Goal: Navigation & Orientation: Find specific page/section

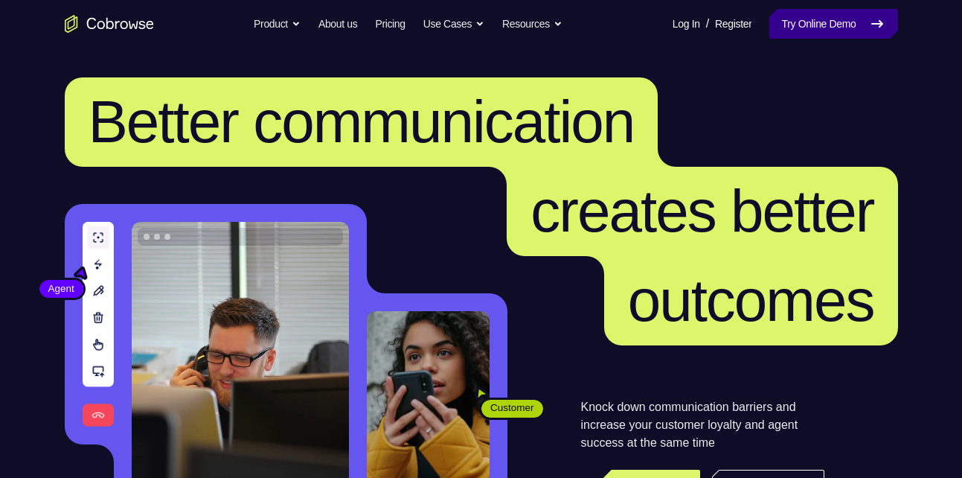
click at [869, 22] on icon at bounding box center [877, 24] width 18 height 18
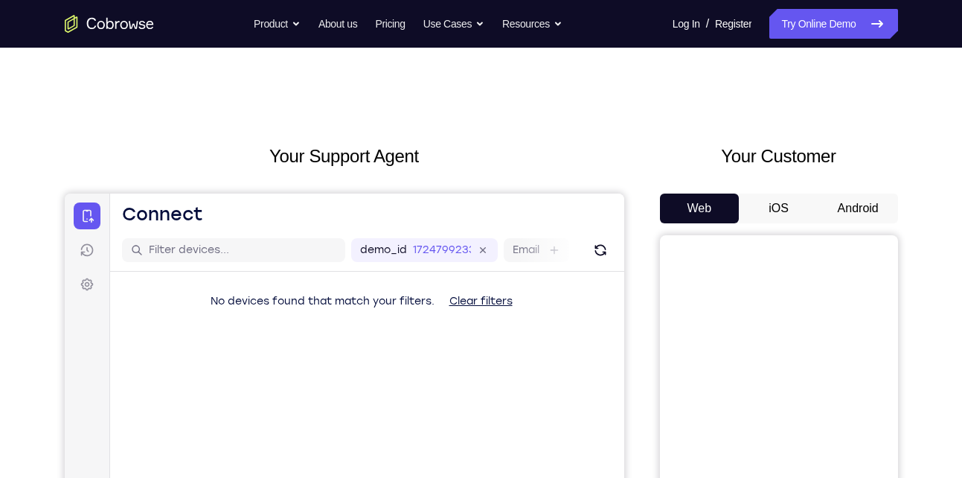
click at [848, 214] on button "Android" at bounding box center [858, 208] width 80 height 30
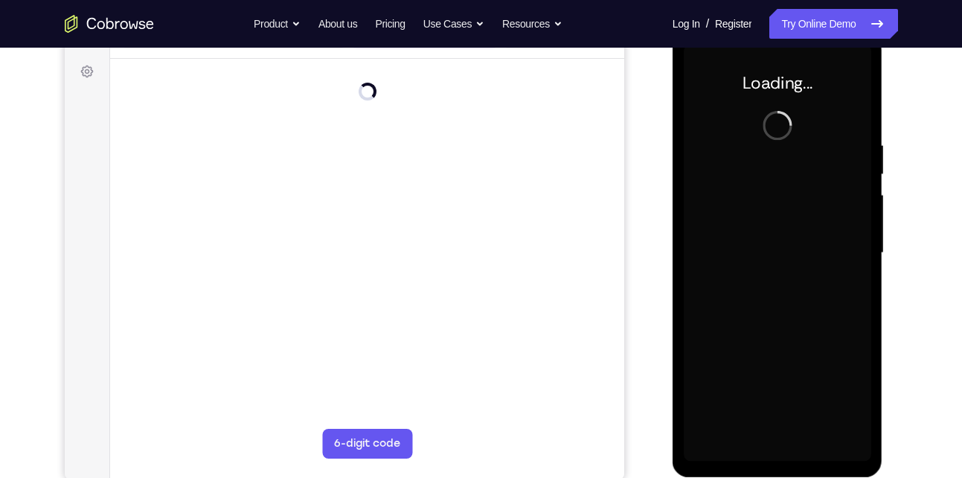
scroll to position [214, 0]
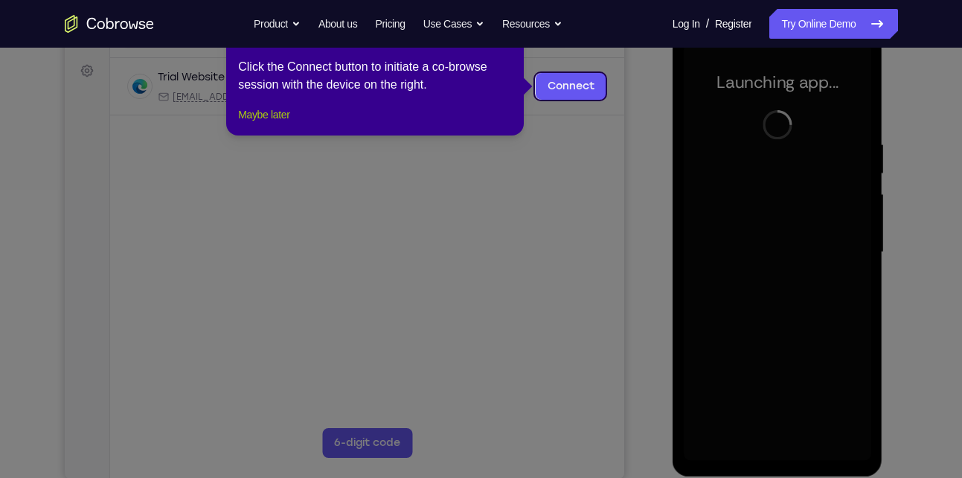
click at [271, 124] on button "Maybe later" at bounding box center [263, 115] width 51 height 18
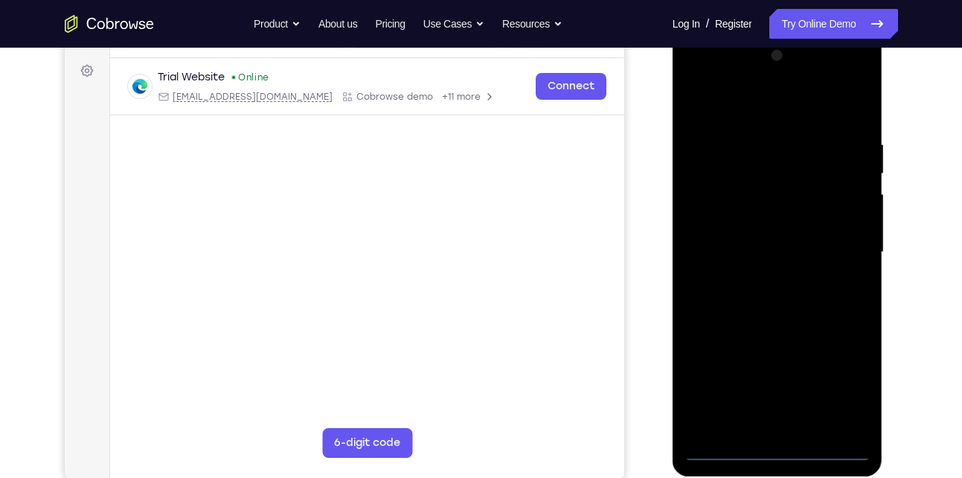
click at [784, 445] on div at bounding box center [778, 252] width 188 height 417
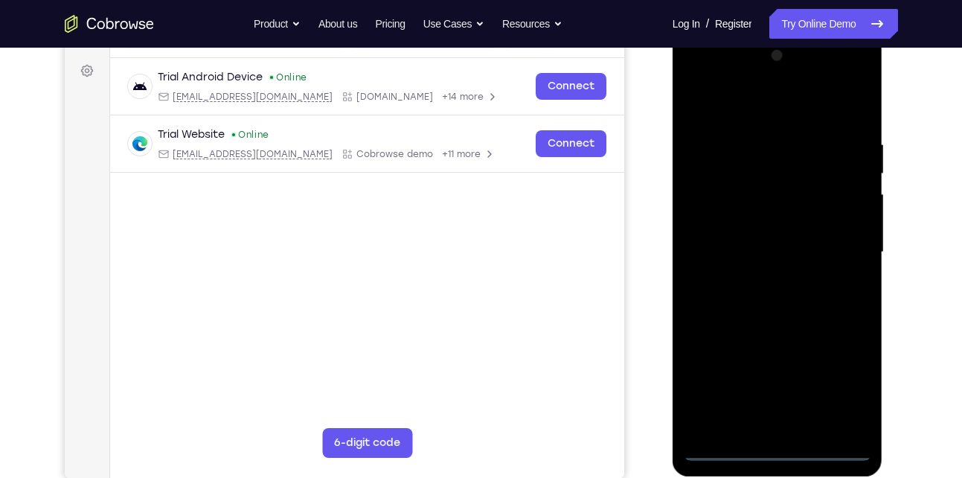
click at [854, 380] on div at bounding box center [778, 252] width 188 height 417
click at [749, 112] on div at bounding box center [778, 252] width 188 height 417
click at [833, 254] on div at bounding box center [778, 252] width 188 height 417
click at [754, 386] on div at bounding box center [778, 252] width 188 height 417
click at [763, 279] on div at bounding box center [778, 252] width 188 height 417
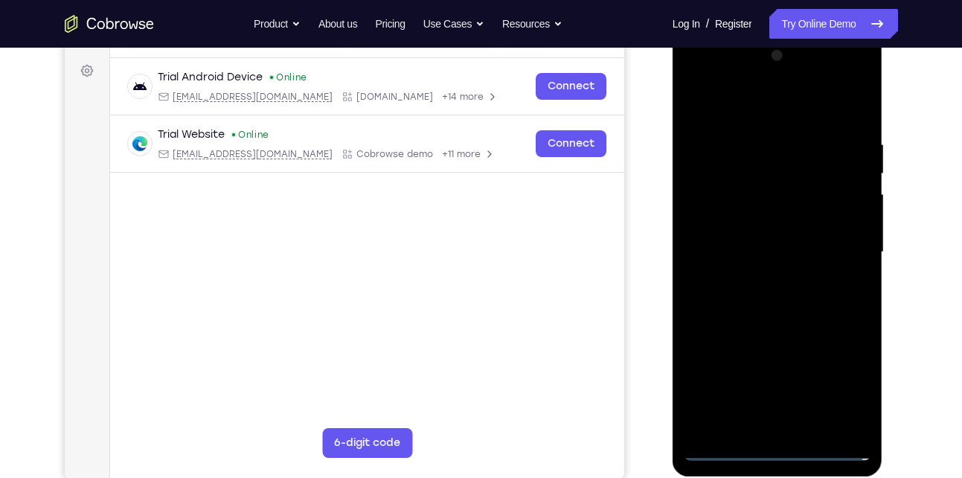
click at [762, 219] on div at bounding box center [778, 252] width 188 height 417
click at [763, 241] on div at bounding box center [778, 252] width 188 height 417
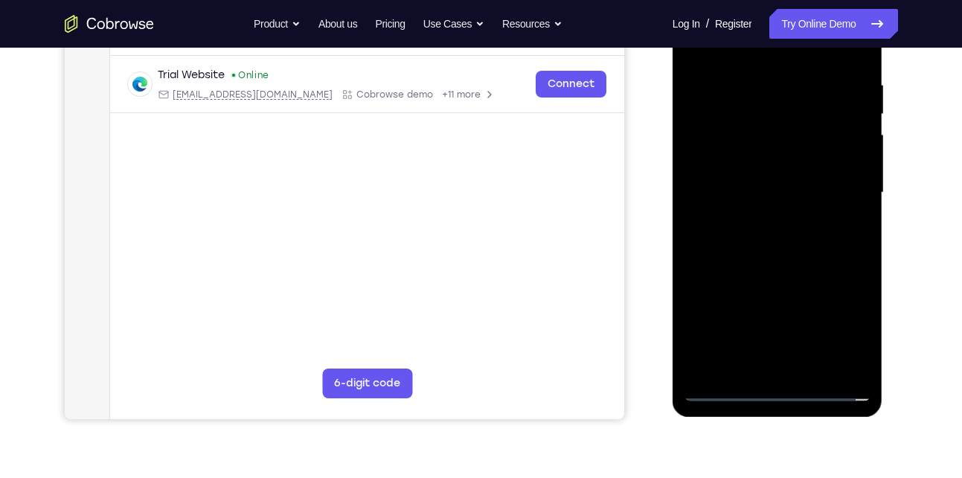
scroll to position [275, 0]
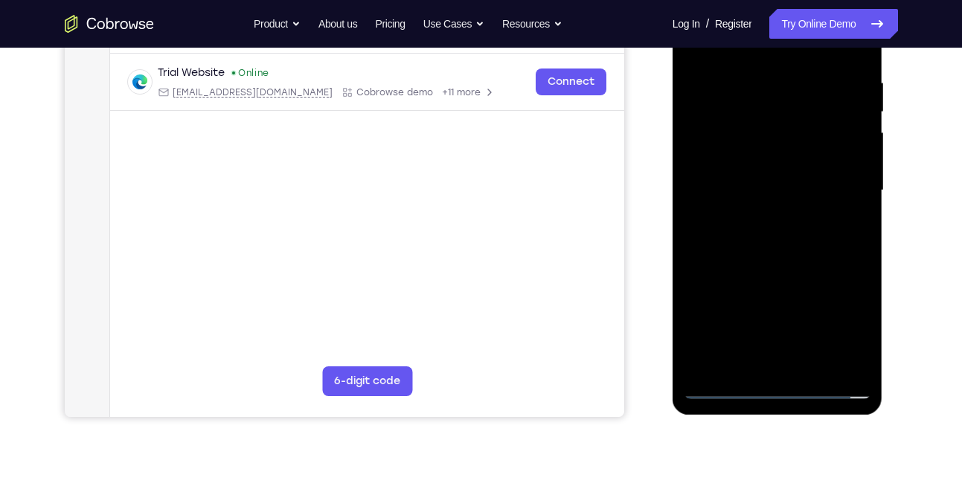
drag, startPoint x: 805, startPoint y: 208, endPoint x: 799, endPoint y: 184, distance: 24.5
click at [799, 184] on div at bounding box center [778, 190] width 188 height 417
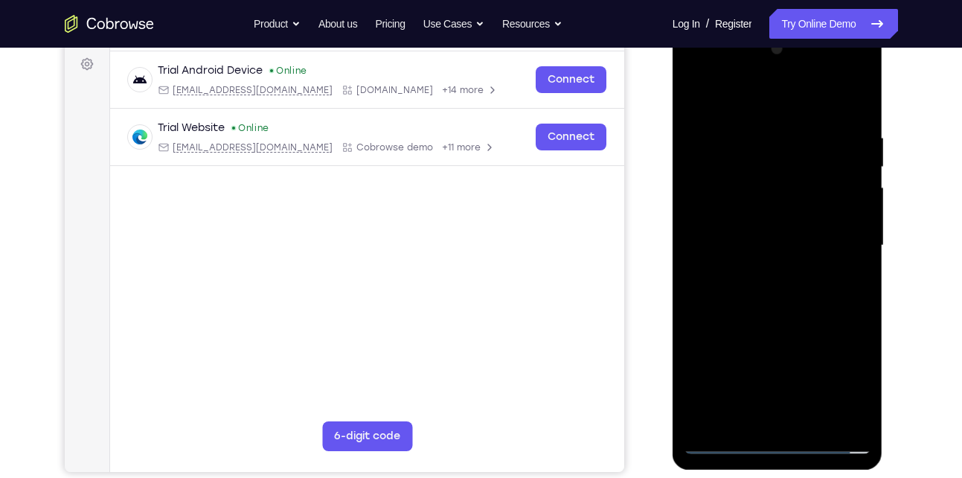
scroll to position [220, 0]
click at [787, 190] on div at bounding box center [778, 246] width 188 height 417
drag, startPoint x: 775, startPoint y: 115, endPoint x: 777, endPoint y: 88, distance: 26.8
click at [777, 88] on div at bounding box center [778, 246] width 188 height 417
drag, startPoint x: 830, startPoint y: 149, endPoint x: 843, endPoint y: 235, distance: 87.3
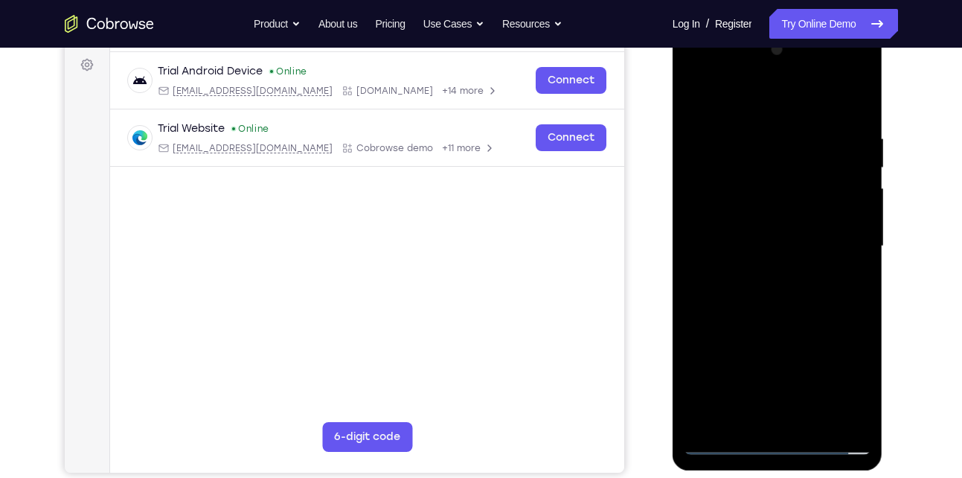
click at [843, 235] on div at bounding box center [778, 246] width 188 height 417
click at [861, 89] on div at bounding box center [778, 246] width 188 height 417
click at [708, 417] on div at bounding box center [778, 246] width 188 height 417
click at [755, 139] on div at bounding box center [778, 246] width 188 height 417
click at [857, 100] on div at bounding box center [778, 246] width 188 height 417
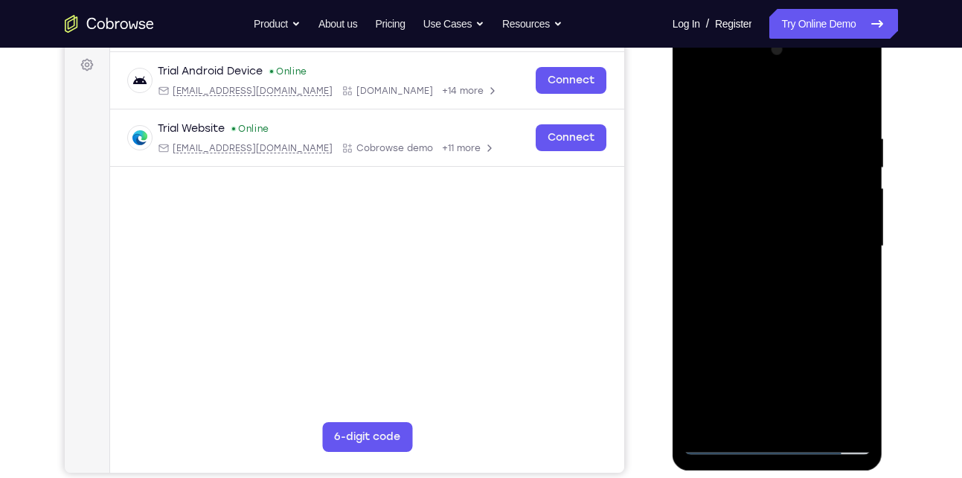
click at [818, 422] on div at bounding box center [778, 246] width 188 height 417
click at [791, 326] on div at bounding box center [778, 246] width 188 height 417
click at [700, 93] on div at bounding box center [778, 246] width 188 height 417
drag, startPoint x: 816, startPoint y: 249, endPoint x: 819, endPoint y: 193, distance: 55.9
click at [819, 193] on div at bounding box center [778, 246] width 188 height 417
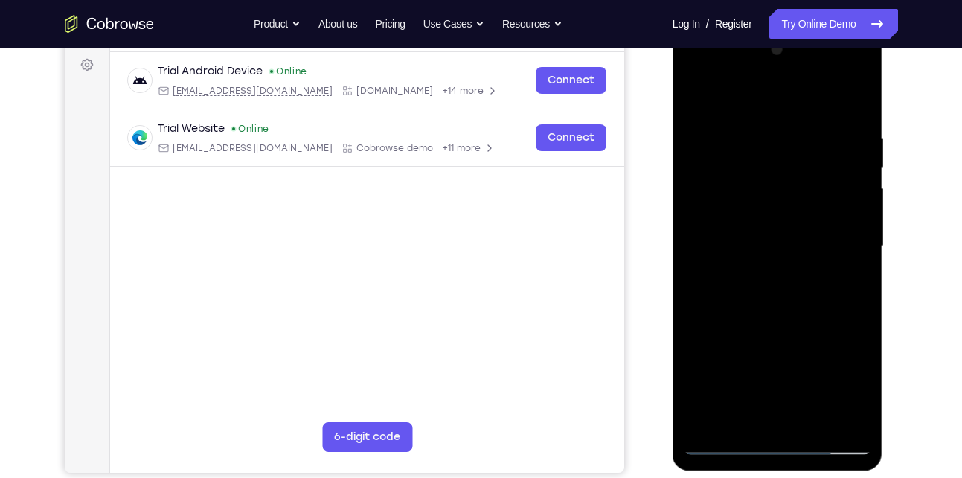
drag, startPoint x: 856, startPoint y: 298, endPoint x: 830, endPoint y: 142, distance: 158.5
click at [830, 142] on div at bounding box center [778, 246] width 188 height 417
drag, startPoint x: 833, startPoint y: 281, endPoint x: 839, endPoint y: 187, distance: 94.6
click at [839, 187] on div at bounding box center [778, 246] width 188 height 417
click at [817, 192] on div at bounding box center [778, 246] width 188 height 417
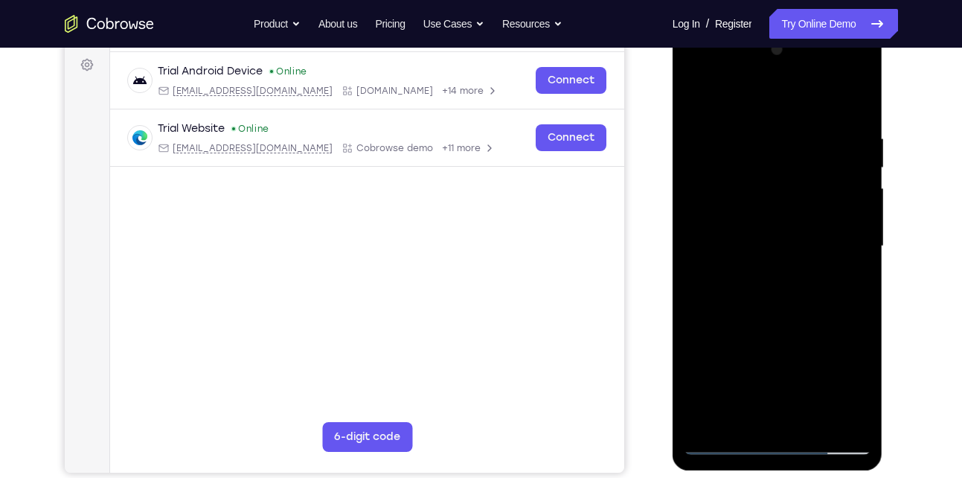
drag, startPoint x: 836, startPoint y: 243, endPoint x: 835, endPoint y: 180, distance: 62.5
click at [835, 180] on div at bounding box center [778, 246] width 188 height 417
drag, startPoint x: 828, startPoint y: 292, endPoint x: 829, endPoint y: 150, distance: 142.1
click at [829, 150] on div at bounding box center [778, 246] width 188 height 417
drag, startPoint x: 817, startPoint y: 285, endPoint x: 818, endPoint y: 173, distance: 112.4
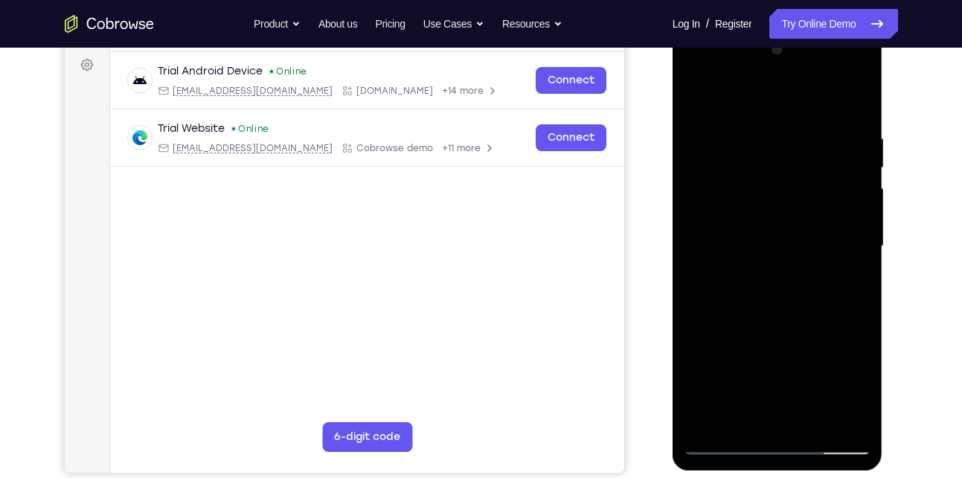
click at [818, 173] on div at bounding box center [778, 246] width 188 height 417
drag, startPoint x: 804, startPoint y: 292, endPoint x: 809, endPoint y: 161, distance: 131.0
click at [809, 161] on div at bounding box center [778, 246] width 188 height 417
drag, startPoint x: 817, startPoint y: 306, endPoint x: 808, endPoint y: 169, distance: 137.2
click at [808, 169] on div at bounding box center [778, 246] width 188 height 417
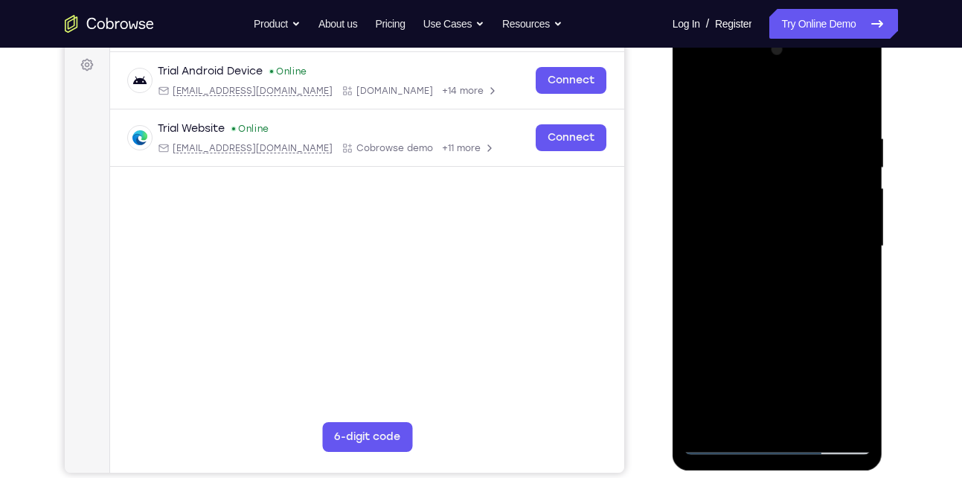
drag, startPoint x: 835, startPoint y: 290, endPoint x: 838, endPoint y: 174, distance: 116.1
click at [838, 174] on div at bounding box center [778, 246] width 188 height 417
click at [863, 245] on div at bounding box center [778, 246] width 188 height 417
click at [863, 244] on div at bounding box center [778, 246] width 188 height 417
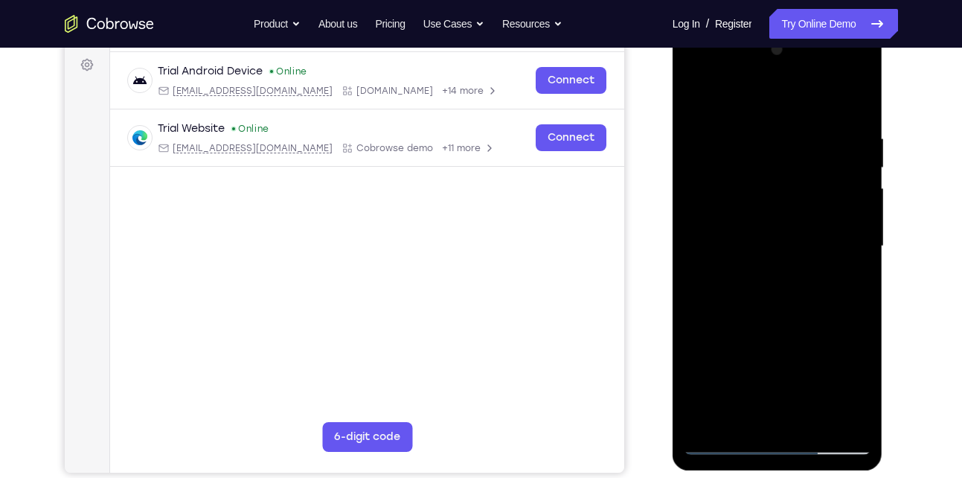
drag, startPoint x: 830, startPoint y: 323, endPoint x: 839, endPoint y: 200, distance: 123.0
click at [839, 200] on div at bounding box center [778, 246] width 188 height 417
drag, startPoint x: 836, startPoint y: 208, endPoint x: 835, endPoint y: 282, distance: 73.7
click at [835, 282] on div at bounding box center [778, 246] width 188 height 417
click at [864, 195] on div at bounding box center [778, 246] width 188 height 417
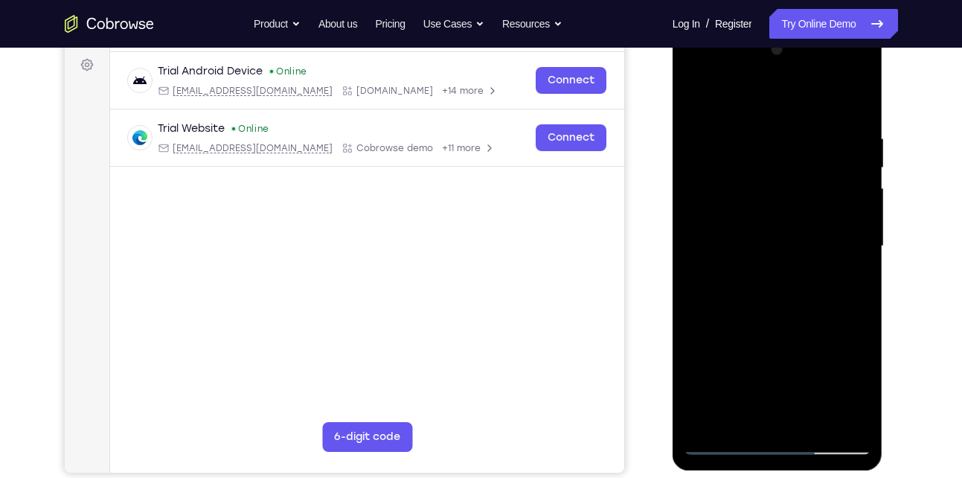
click at [864, 195] on div at bounding box center [778, 246] width 188 height 417
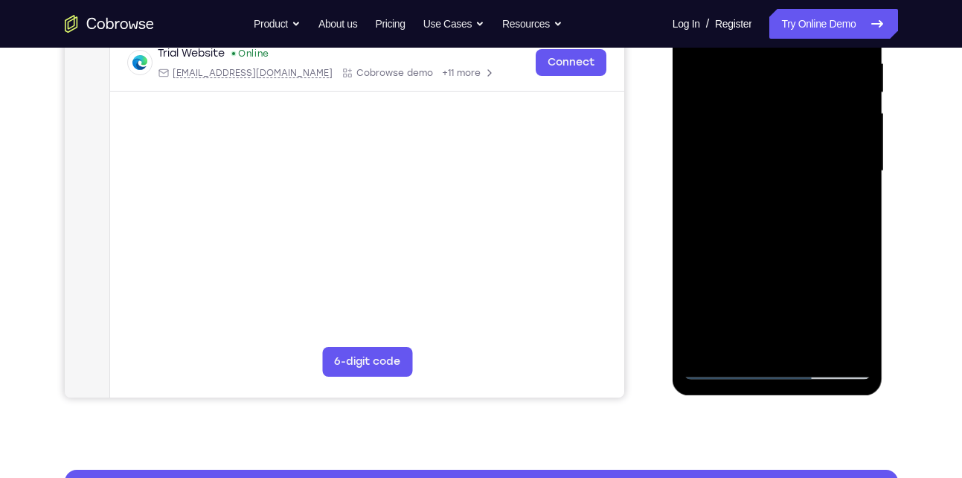
scroll to position [294, 0]
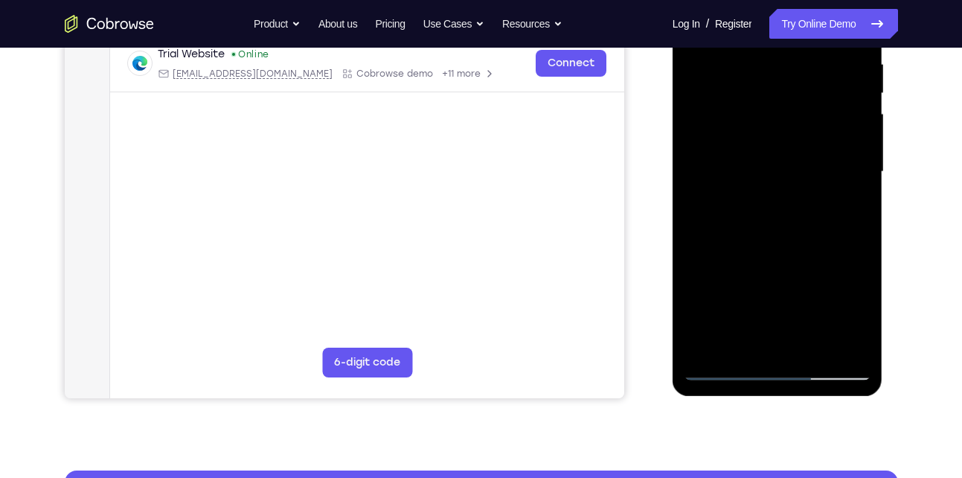
drag, startPoint x: 826, startPoint y: 296, endPoint x: 827, endPoint y: 188, distance: 108.6
click at [827, 188] on div at bounding box center [778, 172] width 188 height 417
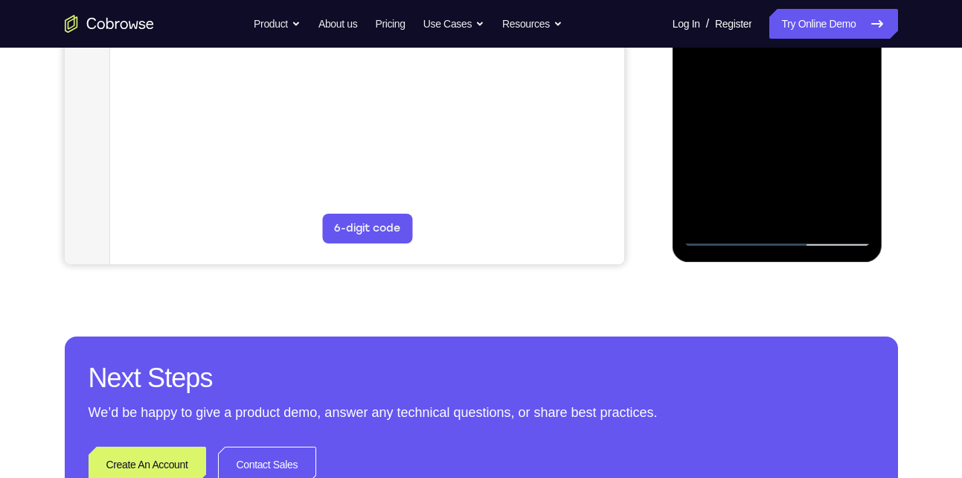
scroll to position [429, 0]
drag, startPoint x: 783, startPoint y: 158, endPoint x: 782, endPoint y: 97, distance: 61.0
click at [782, 97] on div at bounding box center [778, 37] width 188 height 417
drag, startPoint x: 823, startPoint y: 166, endPoint x: 828, endPoint y: 61, distance: 105.0
click at [828, 61] on div at bounding box center [778, 37] width 188 height 417
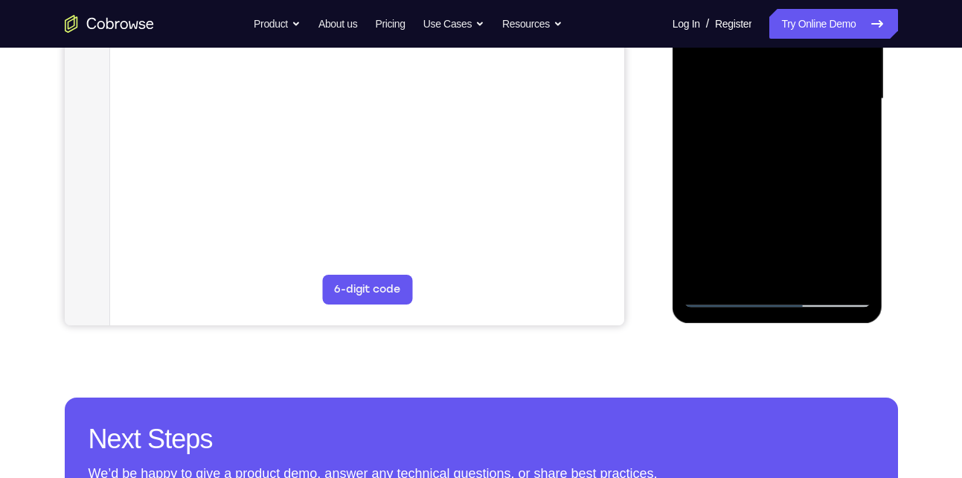
scroll to position [353, 0]
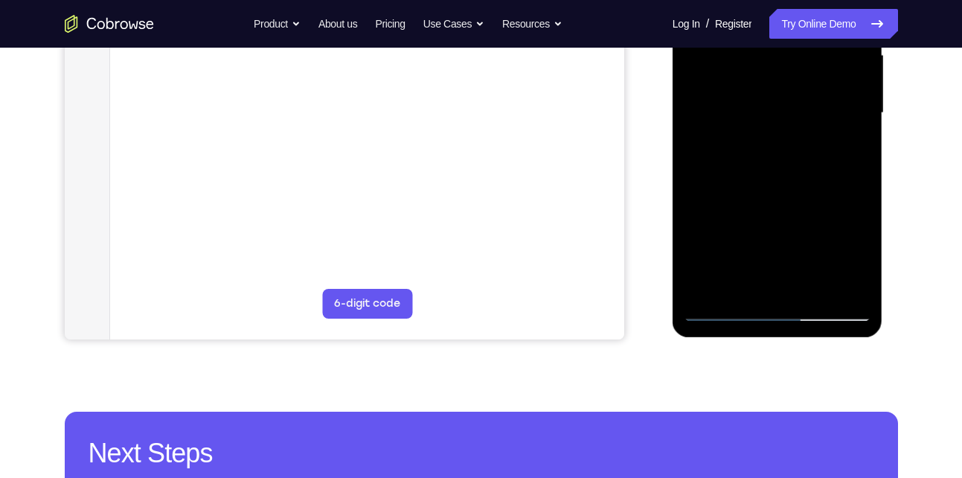
click at [845, 283] on div at bounding box center [778, 113] width 188 height 417
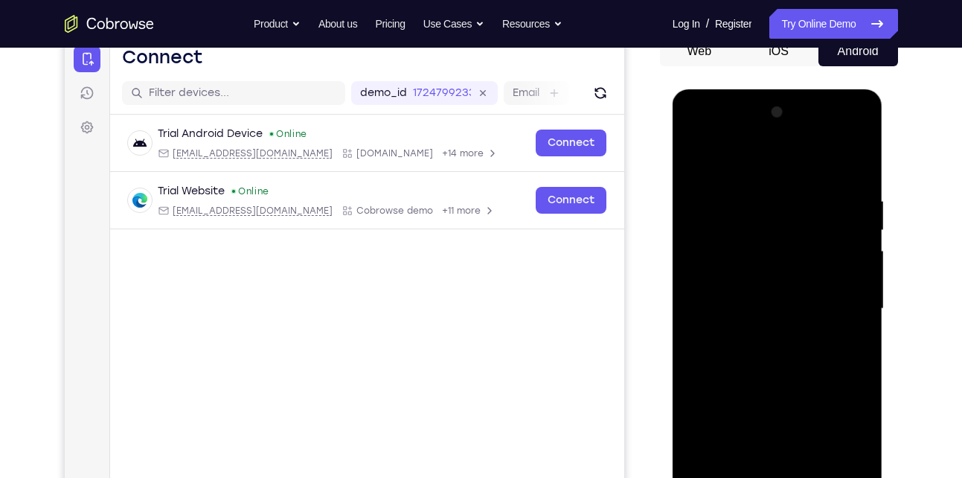
scroll to position [155, 0]
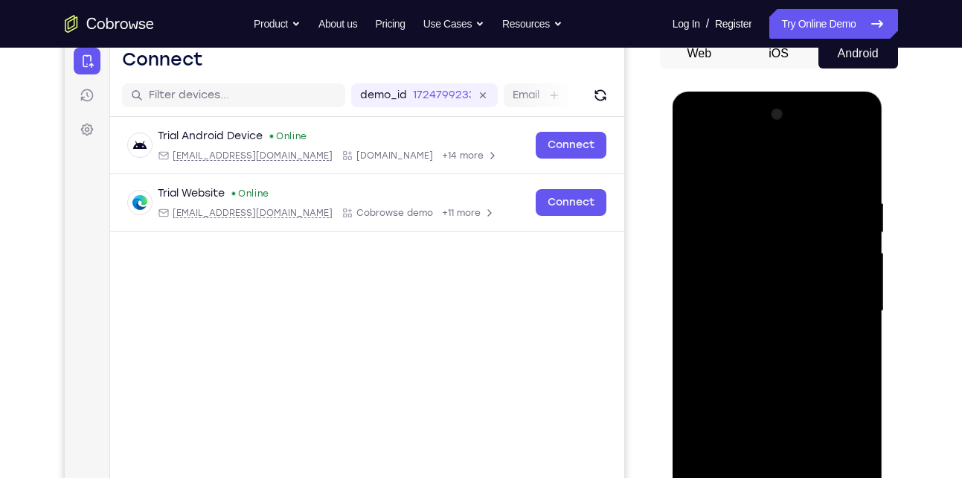
click at [864, 167] on div at bounding box center [778, 311] width 188 height 417
click at [858, 164] on div at bounding box center [778, 311] width 188 height 417
click at [792, 386] on div at bounding box center [778, 311] width 188 height 417
click at [746, 184] on div at bounding box center [778, 311] width 188 height 417
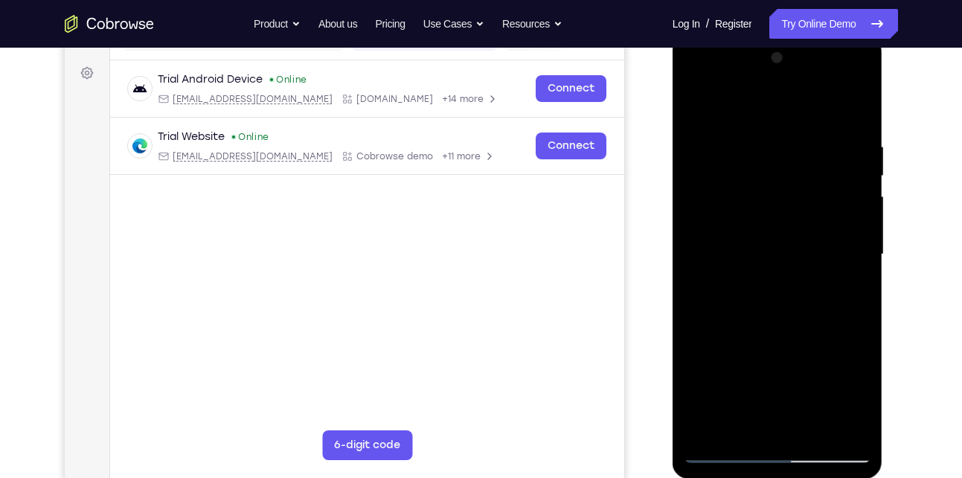
scroll to position [214, 0]
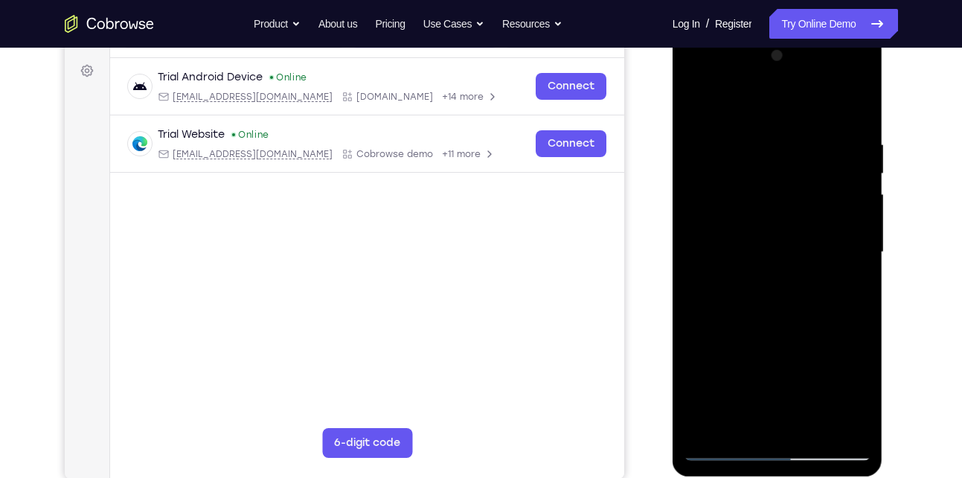
click at [784, 262] on div at bounding box center [778, 252] width 188 height 417
click at [699, 103] on div at bounding box center [778, 252] width 188 height 417
click at [774, 276] on div at bounding box center [778, 252] width 188 height 417
click at [697, 103] on div at bounding box center [778, 252] width 188 height 417
click at [773, 391] on div at bounding box center [778, 252] width 188 height 417
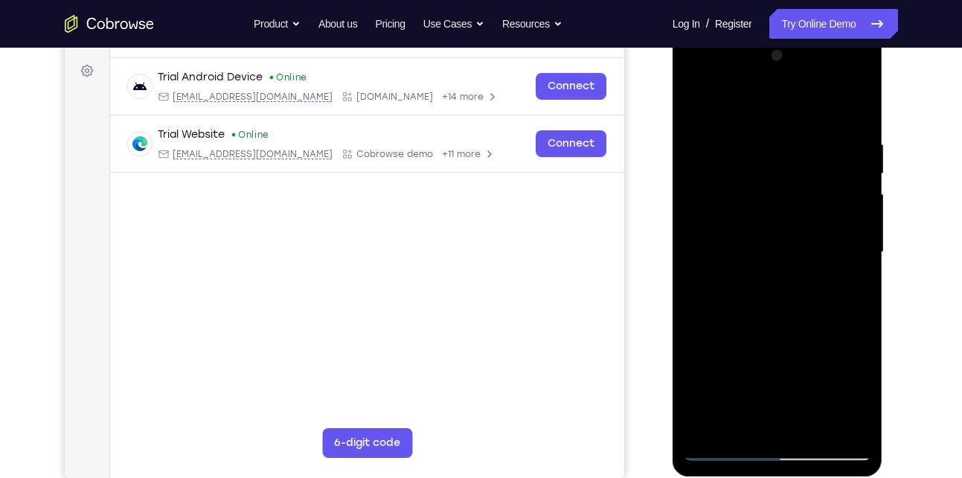
drag, startPoint x: 781, startPoint y: 191, endPoint x: 781, endPoint y: 112, distance: 79.6
click at [781, 112] on div at bounding box center [778, 252] width 188 height 417
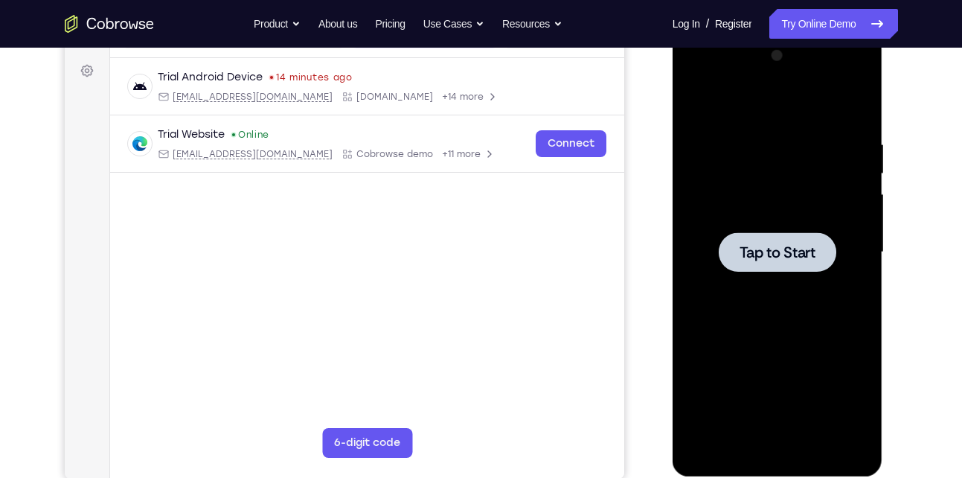
click at [736, 234] on div at bounding box center [778, 251] width 118 height 39
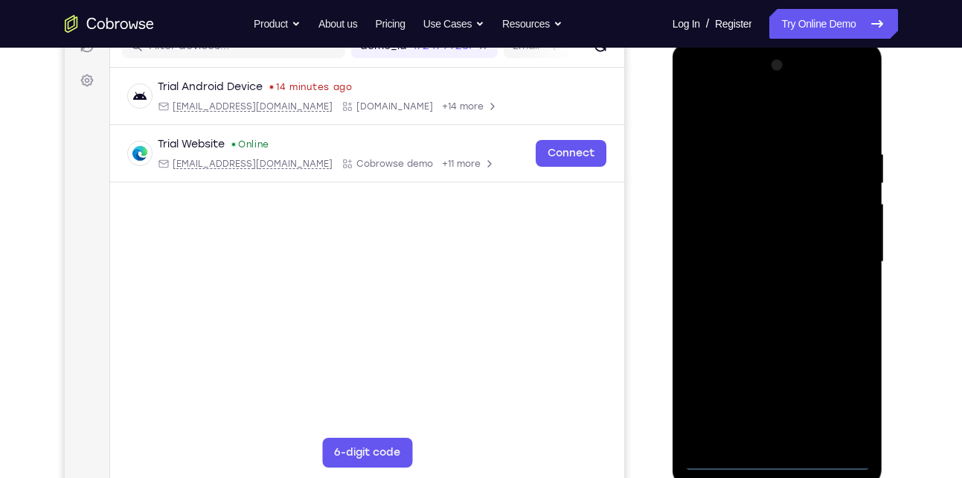
scroll to position [206, 0]
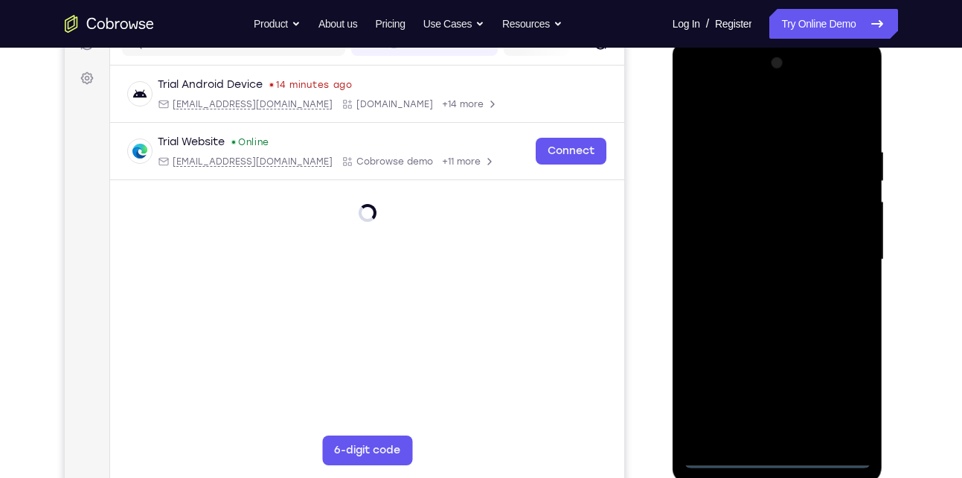
click at [780, 452] on div at bounding box center [778, 259] width 188 height 417
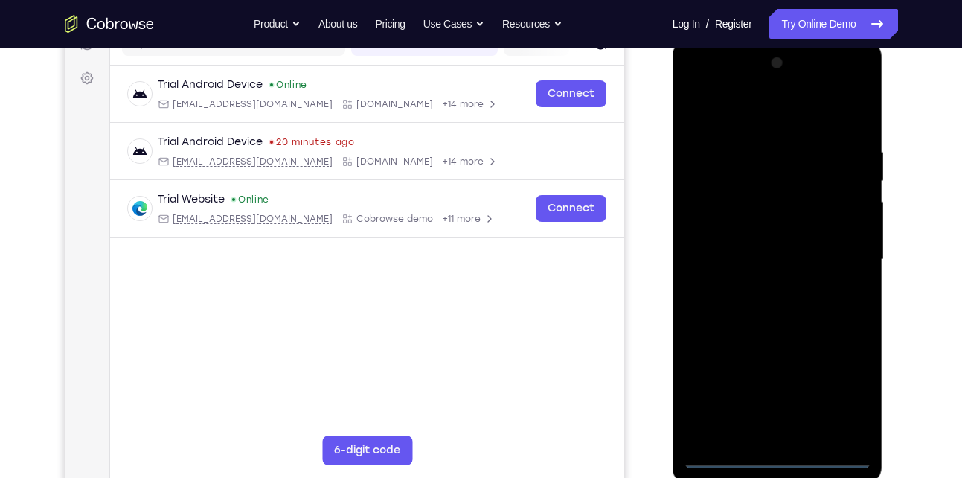
click at [845, 389] on div at bounding box center [778, 259] width 188 height 417
click at [743, 115] on div at bounding box center [778, 259] width 188 height 417
click at [833, 255] on div at bounding box center [778, 259] width 188 height 417
click at [763, 285] on div at bounding box center [778, 259] width 188 height 417
click at [756, 243] on div at bounding box center [778, 259] width 188 height 417
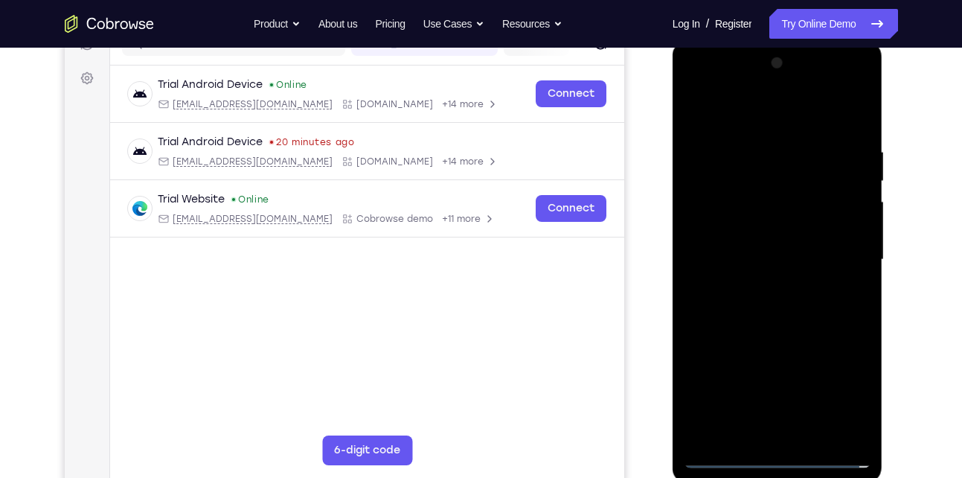
click at [749, 232] on div at bounding box center [778, 259] width 188 height 417
click at [799, 261] on div at bounding box center [778, 259] width 188 height 417
click at [793, 301] on div at bounding box center [778, 259] width 188 height 417
click at [790, 321] on div at bounding box center [778, 259] width 188 height 417
click at [816, 434] on div at bounding box center [778, 259] width 188 height 417
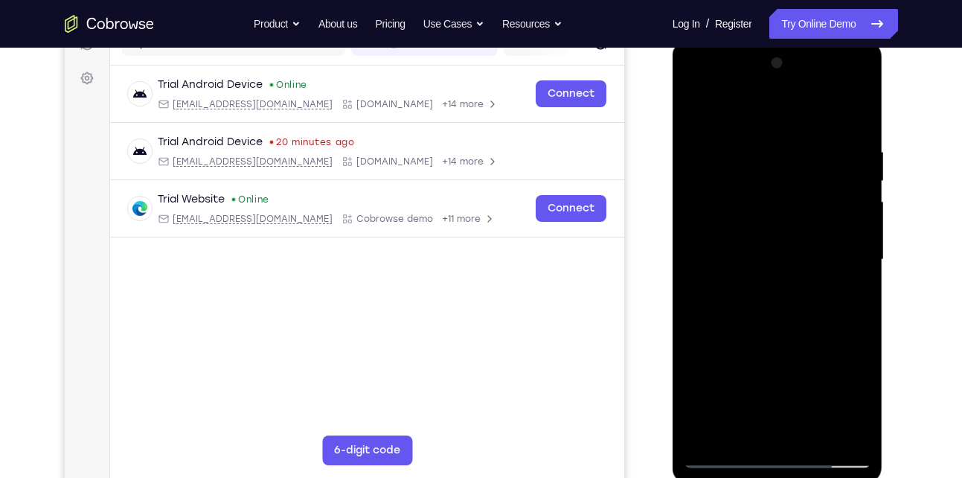
click at [771, 338] on div at bounding box center [778, 259] width 188 height 417
click at [729, 454] on div at bounding box center [778, 259] width 188 height 417
click at [713, 103] on div at bounding box center [778, 259] width 188 height 417
click at [700, 106] on div at bounding box center [778, 259] width 188 height 417
click at [743, 431] on div at bounding box center [778, 259] width 188 height 417
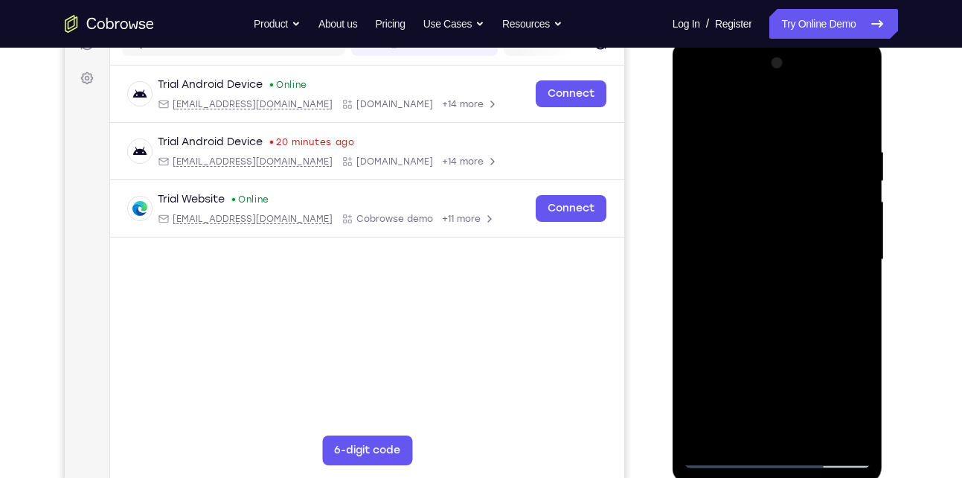
click at [783, 108] on div at bounding box center [778, 259] width 188 height 417
click at [746, 230] on div at bounding box center [778, 259] width 188 height 417
click at [741, 205] on div at bounding box center [778, 259] width 188 height 417
click at [746, 132] on div at bounding box center [778, 259] width 188 height 417
click at [699, 103] on div at bounding box center [778, 259] width 188 height 417
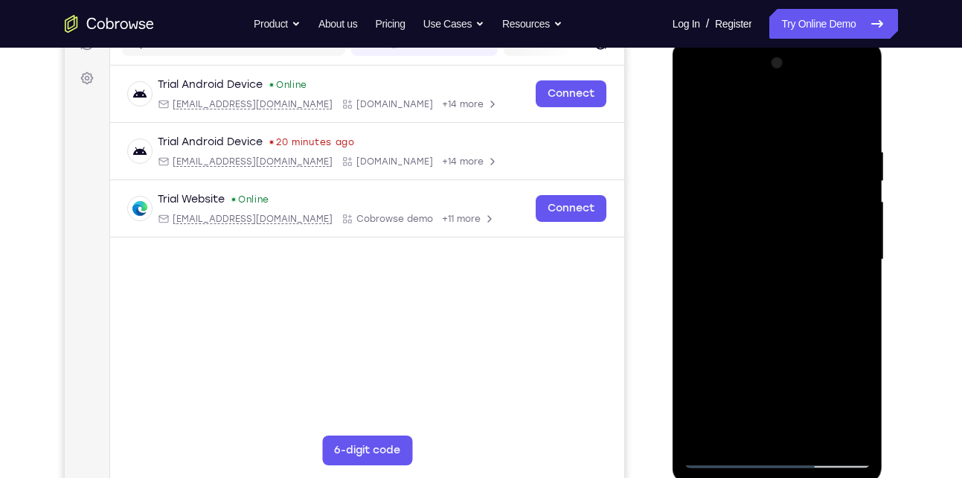
click at [699, 106] on div at bounding box center [778, 259] width 188 height 417
click at [792, 228] on div at bounding box center [778, 259] width 188 height 417
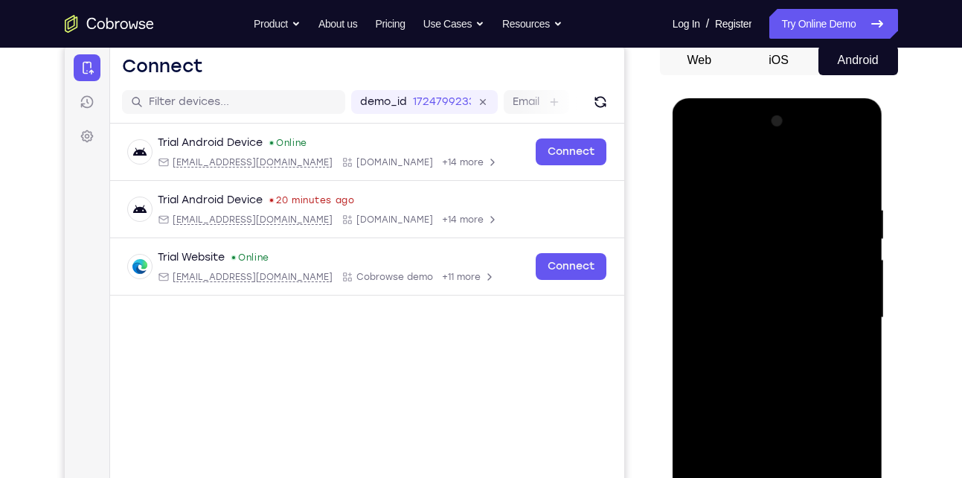
scroll to position [147, 0]
click at [694, 205] on div at bounding box center [778, 318] width 188 height 417
click at [701, 208] on div at bounding box center [778, 318] width 188 height 417
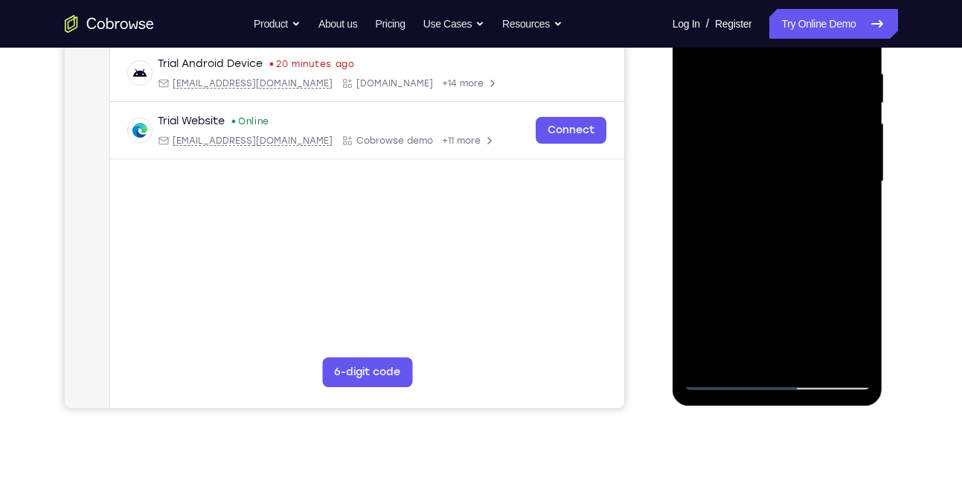
scroll to position [285, 0]
drag, startPoint x: 799, startPoint y: 158, endPoint x: 824, endPoint y: 209, distance: 56.6
click at [824, 209] on div at bounding box center [778, 180] width 188 height 417
click at [842, 356] on div at bounding box center [778, 180] width 188 height 417
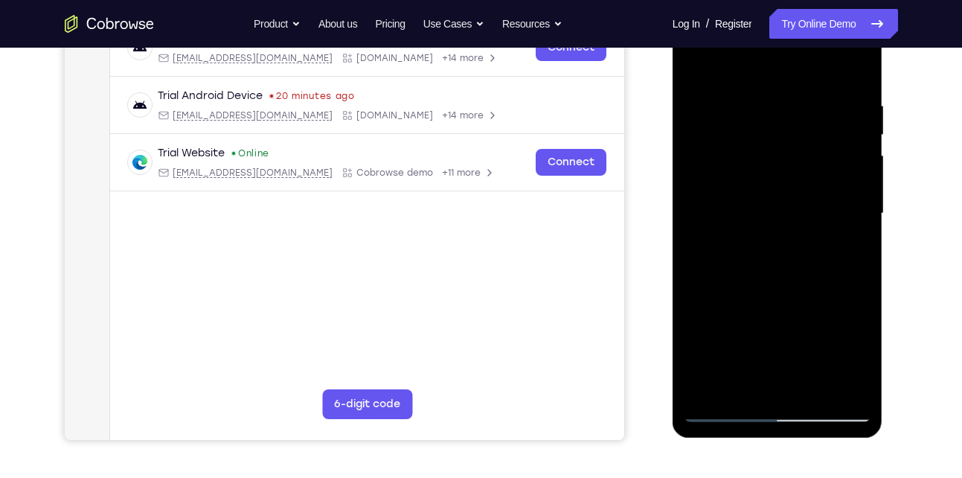
scroll to position [252, 0]
click at [744, 392] on div at bounding box center [778, 214] width 188 height 417
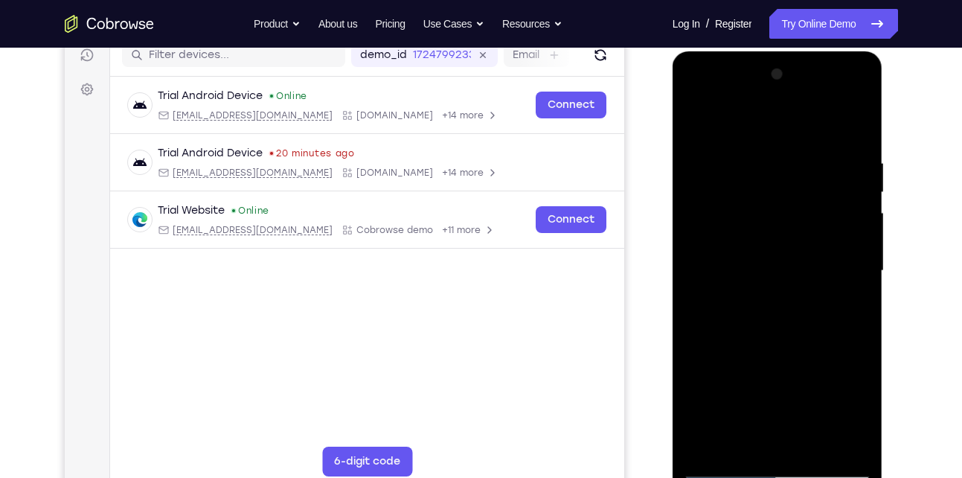
scroll to position [182, 0]
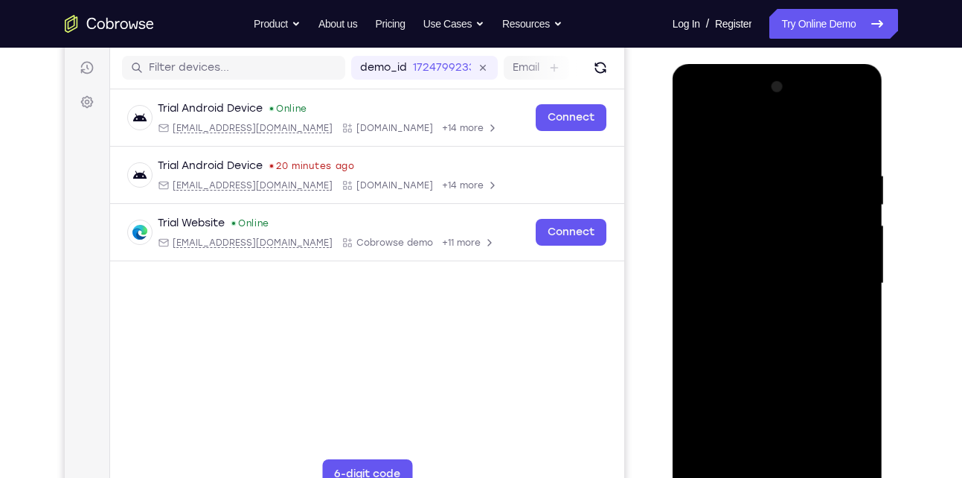
click at [734, 132] on div at bounding box center [778, 283] width 188 height 417
click at [738, 199] on div at bounding box center [778, 283] width 188 height 417
drag, startPoint x: 839, startPoint y: 257, endPoint x: 827, endPoint y: 259, distance: 11.4
click at [827, 259] on div at bounding box center [778, 283] width 188 height 417
click at [732, 252] on div at bounding box center [778, 283] width 188 height 417
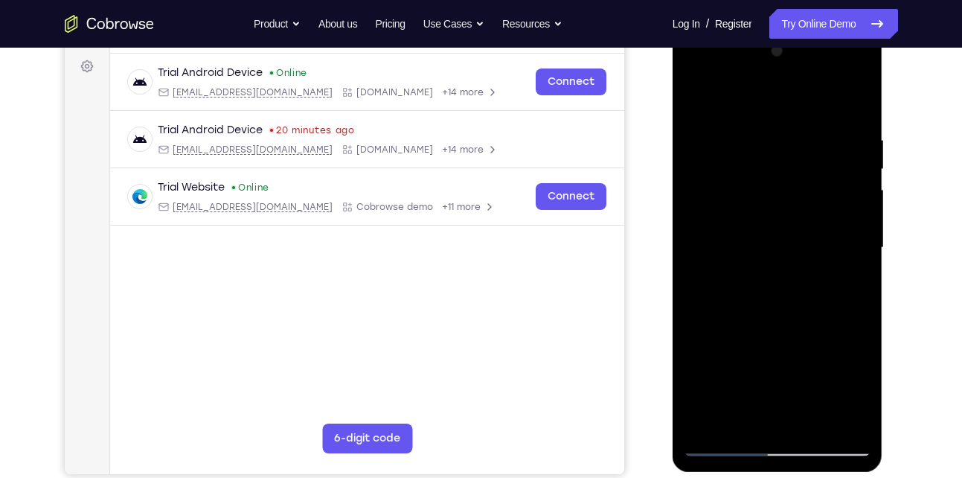
scroll to position [169, 0]
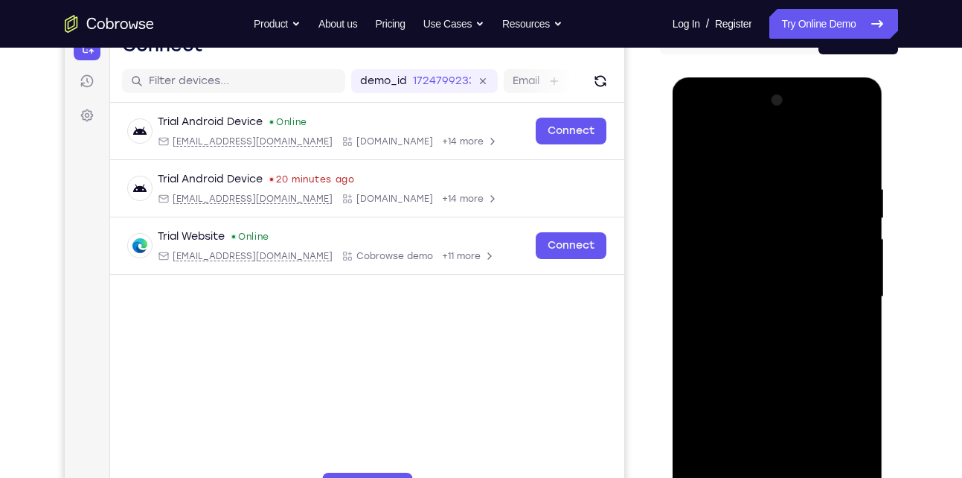
click at [858, 228] on div at bounding box center [778, 297] width 188 height 417
drag, startPoint x: 845, startPoint y: 143, endPoint x: 822, endPoint y: 158, distance: 27.5
click at [822, 158] on div at bounding box center [778, 297] width 188 height 417
click at [835, 172] on div at bounding box center [778, 297] width 188 height 417
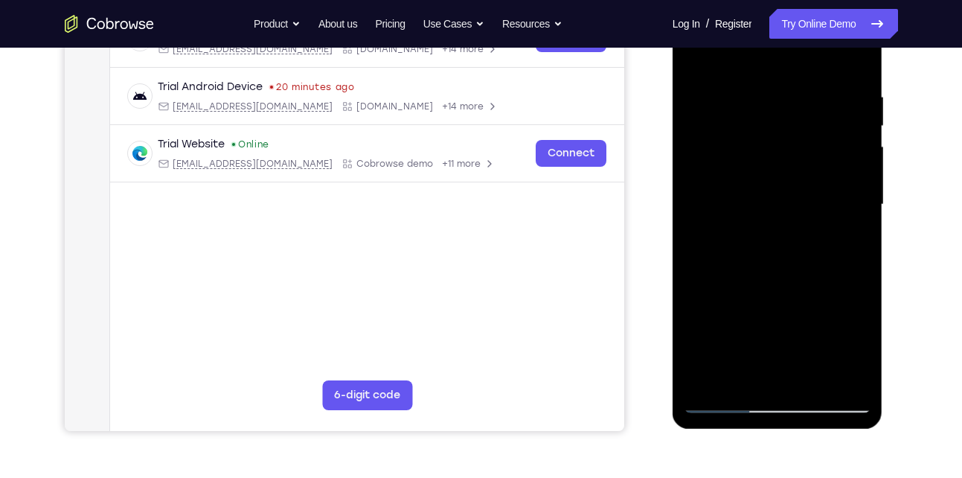
scroll to position [262, 0]
click at [835, 172] on div at bounding box center [778, 204] width 188 height 417
click at [857, 156] on div at bounding box center [778, 204] width 188 height 417
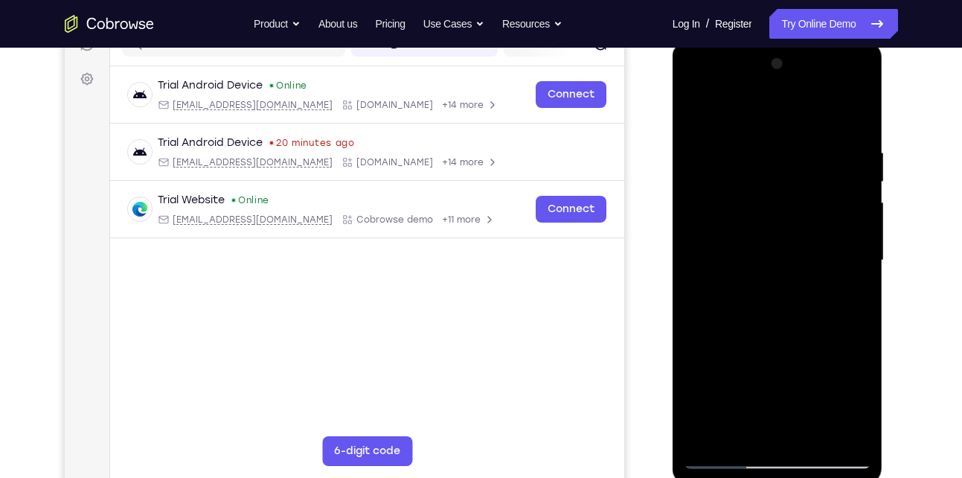
scroll to position [201, 0]
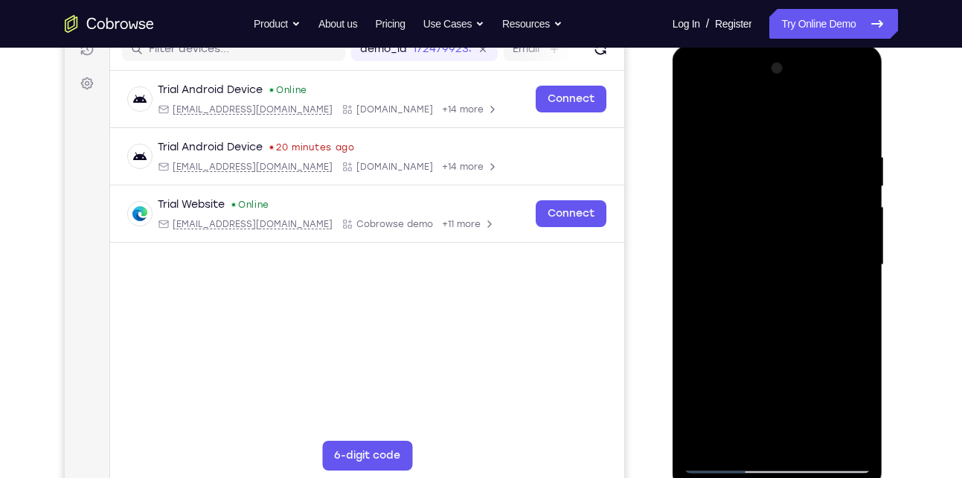
click at [862, 231] on div at bounding box center [778, 265] width 188 height 417
click at [856, 185] on div at bounding box center [778, 265] width 188 height 417
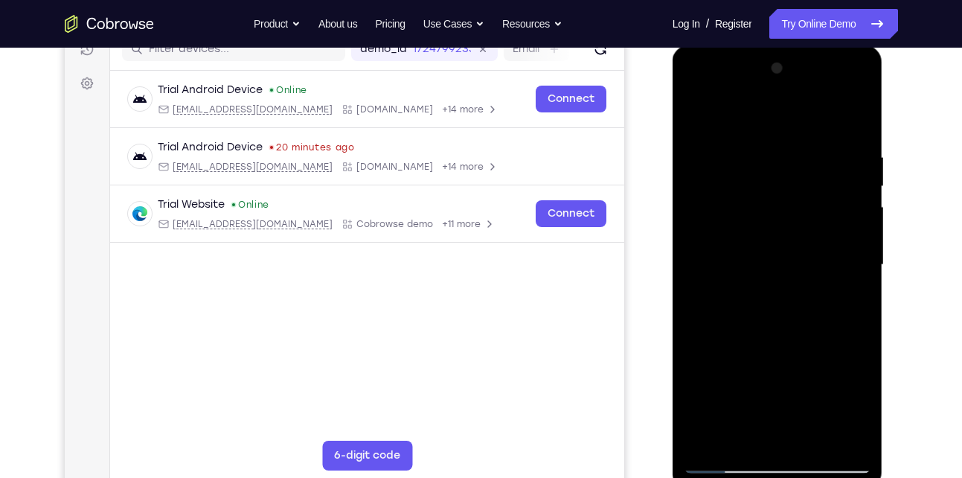
click at [856, 185] on div at bounding box center [778, 265] width 188 height 417
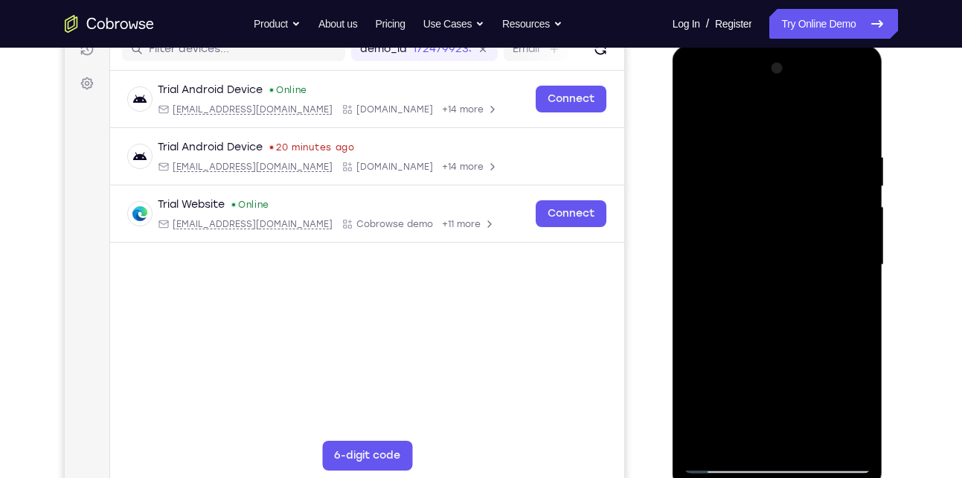
click at [856, 185] on div at bounding box center [778, 265] width 188 height 417
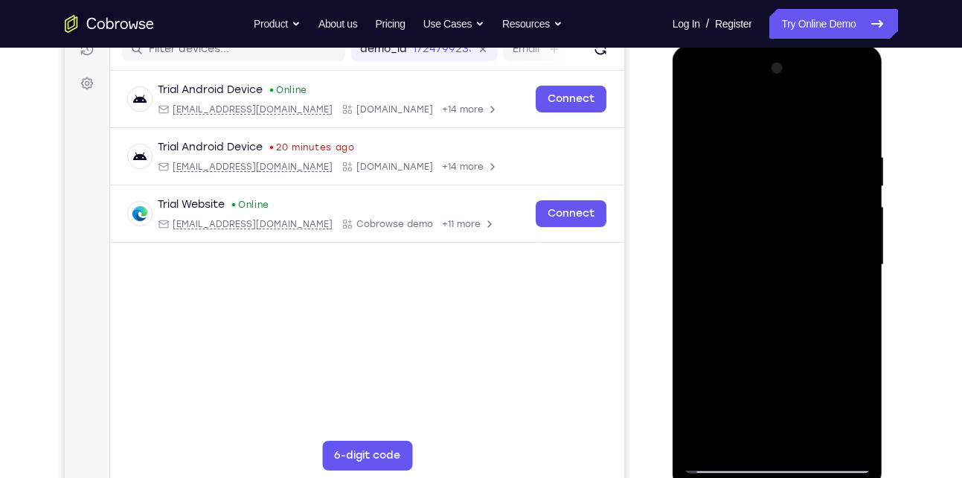
click at [856, 185] on div at bounding box center [778, 265] width 188 height 417
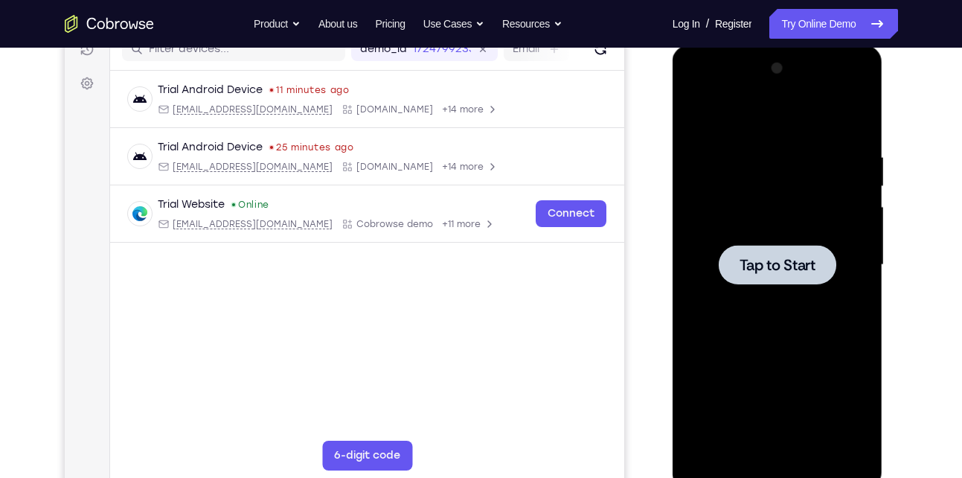
click at [787, 252] on div at bounding box center [778, 264] width 118 height 39
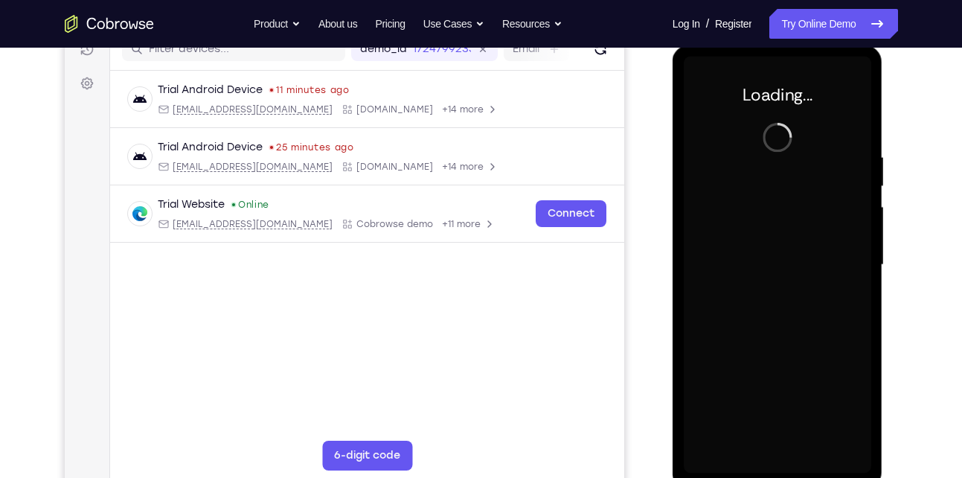
scroll to position [202, 0]
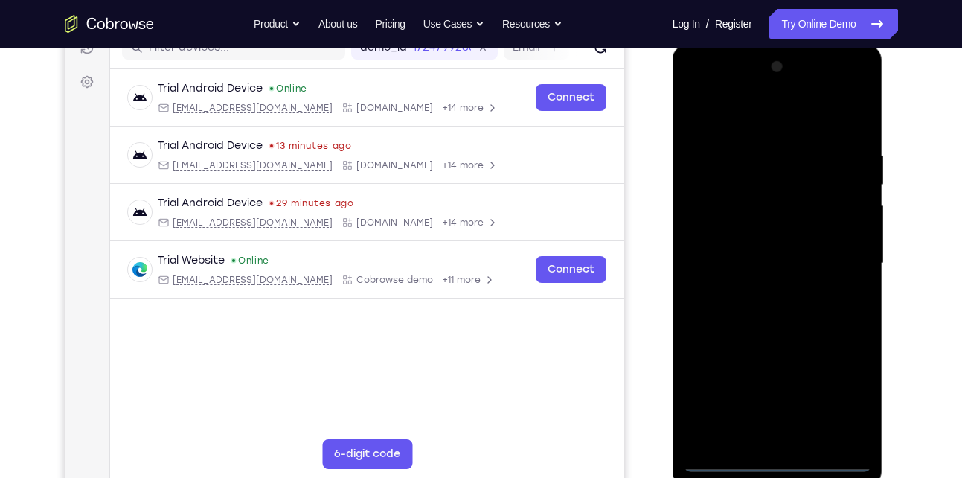
click at [780, 458] on div at bounding box center [778, 263] width 188 height 417
click at [838, 397] on div at bounding box center [778, 263] width 188 height 417
click at [767, 125] on div at bounding box center [778, 263] width 188 height 417
click at [845, 267] on div at bounding box center [778, 263] width 188 height 417
click at [798, 439] on div at bounding box center [778, 263] width 188 height 417
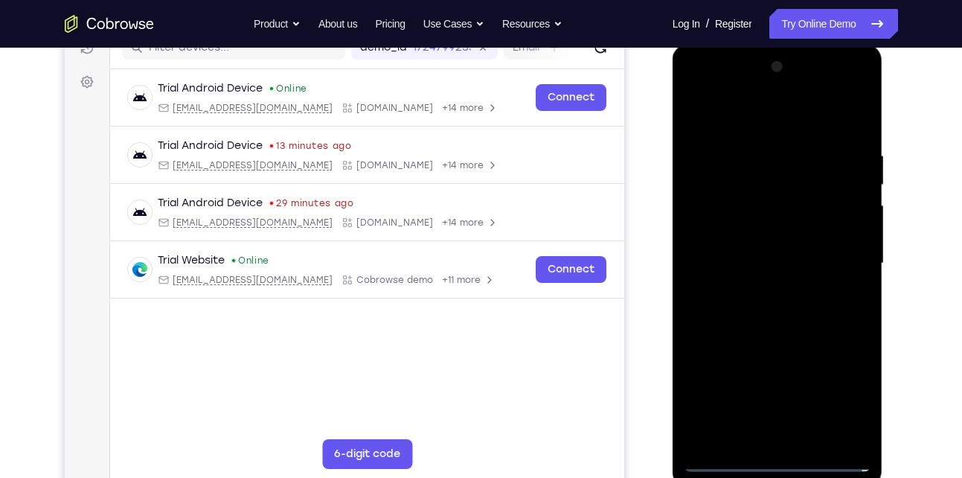
click at [757, 248] on div at bounding box center [778, 263] width 188 height 417
click at [749, 230] on div at bounding box center [778, 263] width 188 height 417
click at [756, 261] on div at bounding box center [778, 263] width 188 height 417
click at [810, 313] on div at bounding box center [778, 263] width 188 height 417
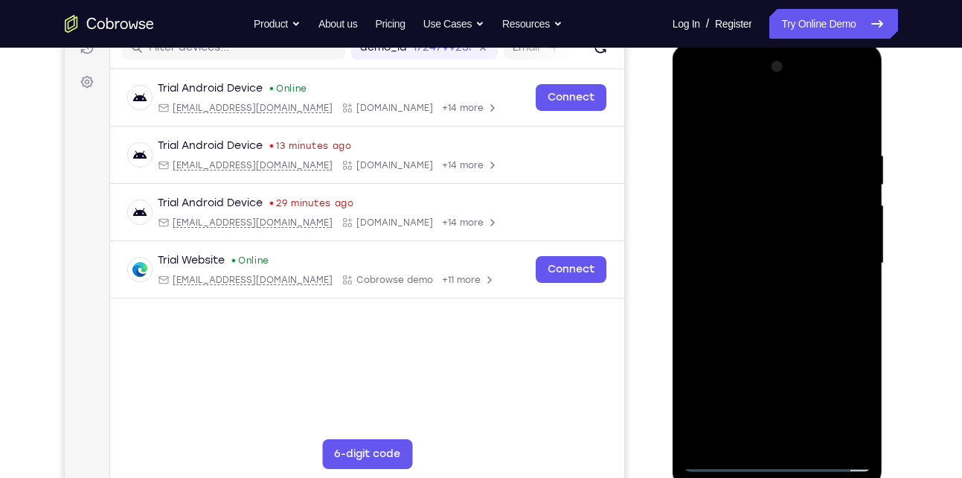
click at [810, 313] on div at bounding box center [778, 263] width 188 height 417
click at [777, 320] on div at bounding box center [778, 263] width 188 height 417
click at [815, 437] on div at bounding box center [778, 263] width 188 height 417
click at [778, 339] on div at bounding box center [778, 263] width 188 height 417
click at [725, 462] on div at bounding box center [778, 263] width 188 height 417
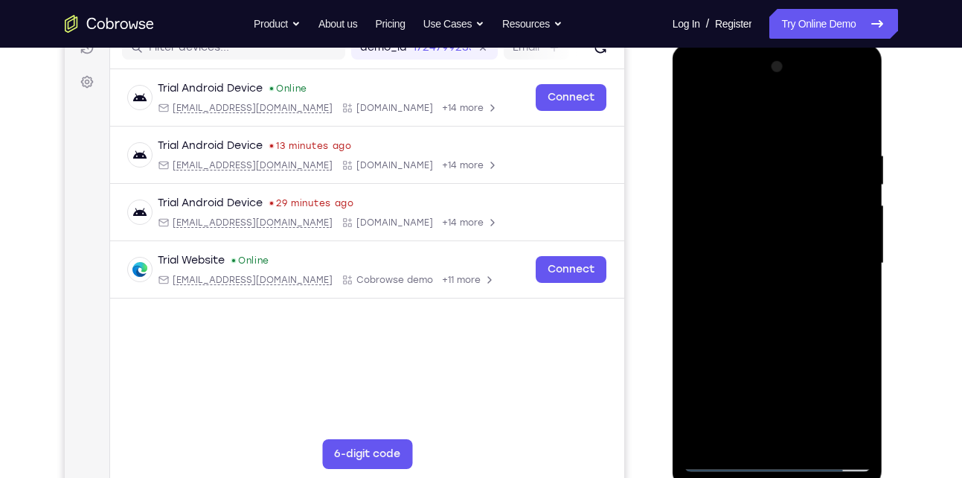
click at [743, 438] on div at bounding box center [778, 263] width 188 height 417
click at [759, 112] on div at bounding box center [778, 263] width 188 height 417
click at [737, 176] on div at bounding box center [778, 263] width 188 height 417
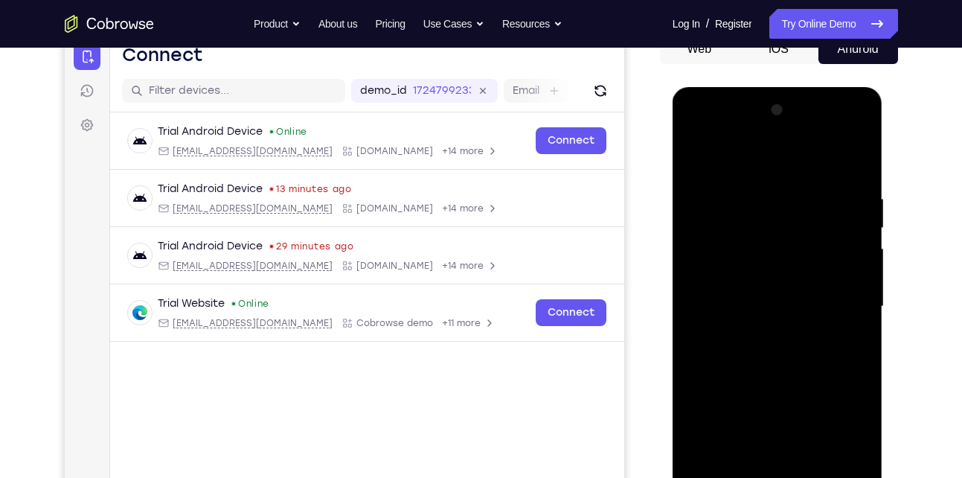
scroll to position [158, 0]
click at [696, 200] on div at bounding box center [778, 307] width 188 height 417
click at [701, 160] on div at bounding box center [778, 307] width 188 height 417
click at [734, 229] on div at bounding box center [778, 307] width 188 height 417
click at [735, 281] on div at bounding box center [778, 307] width 188 height 417
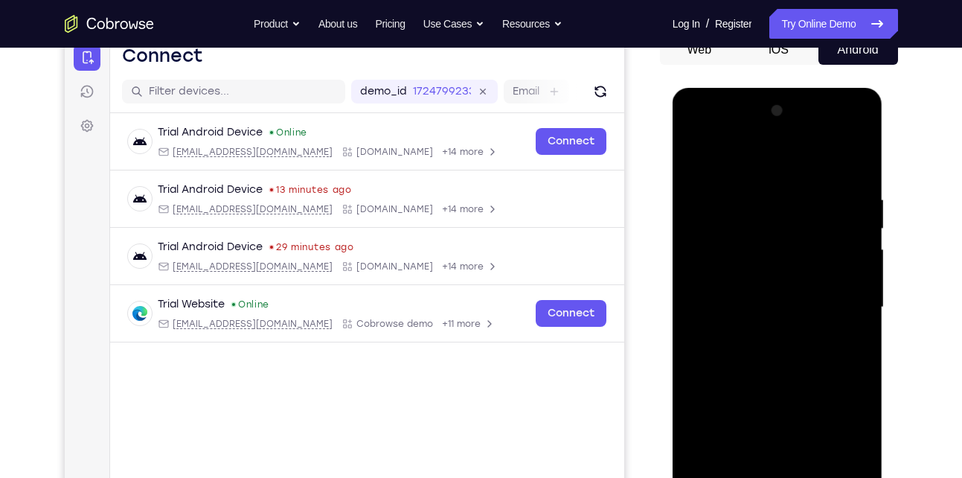
click at [864, 270] on div at bounding box center [778, 307] width 188 height 417
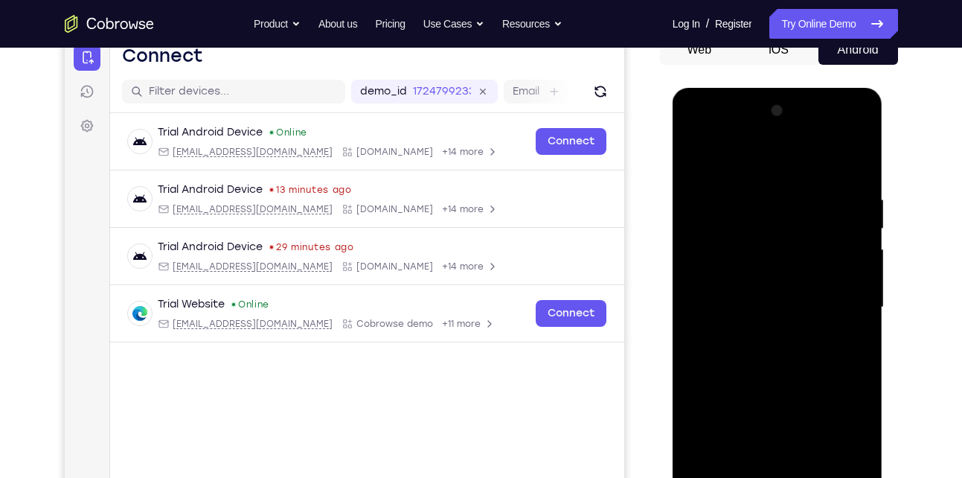
click at [864, 270] on div at bounding box center [778, 307] width 188 height 417
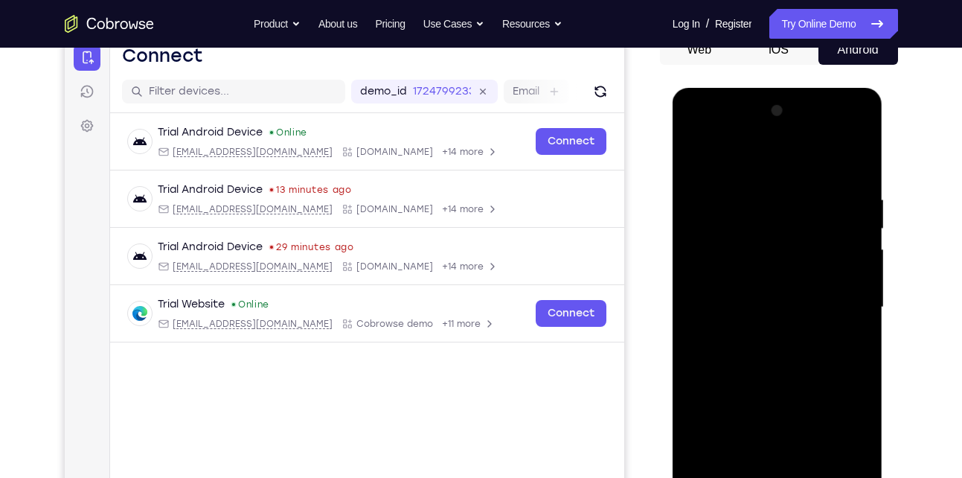
click at [864, 270] on div at bounding box center [778, 307] width 188 height 417
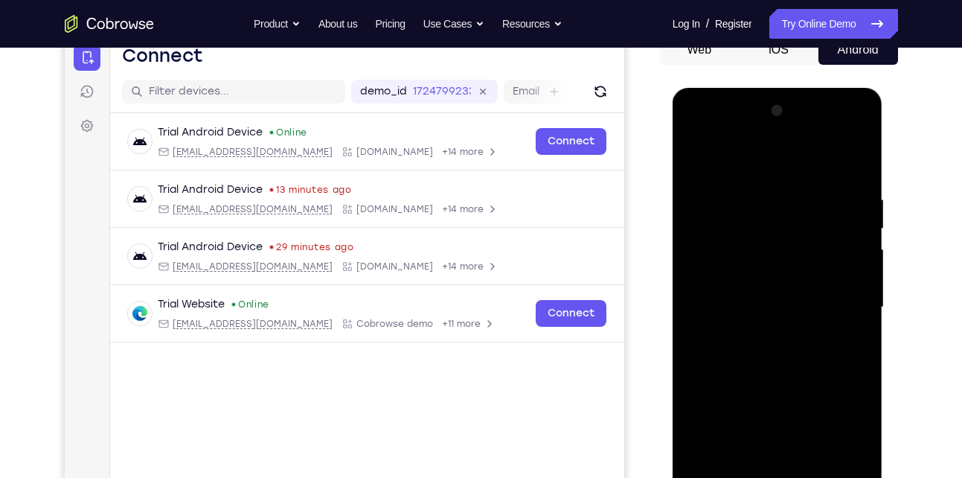
click at [864, 270] on div at bounding box center [778, 307] width 188 height 417
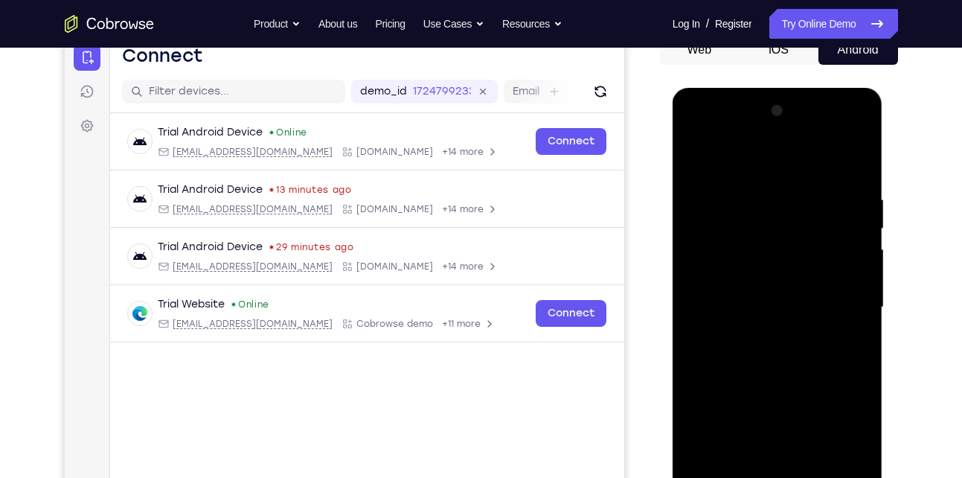
click at [864, 270] on div at bounding box center [778, 307] width 188 height 417
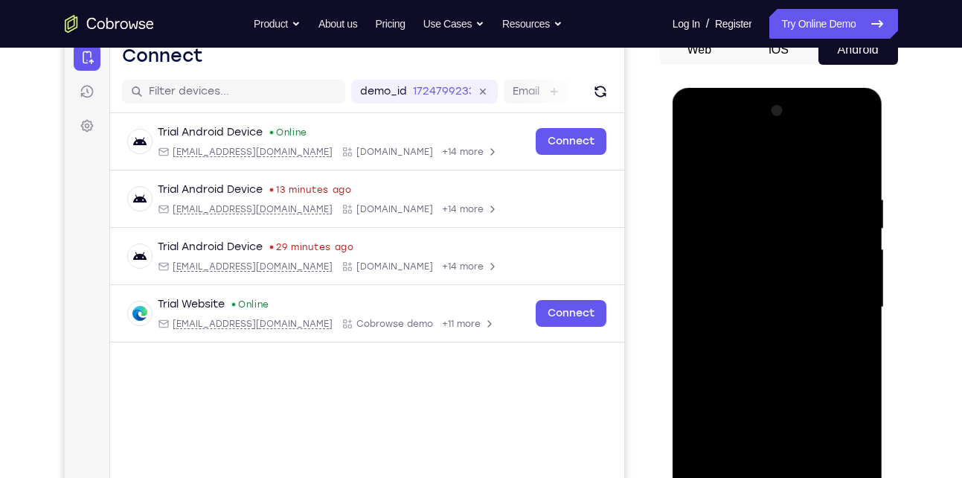
click at [864, 270] on div at bounding box center [778, 307] width 188 height 417
click at [690, 258] on div at bounding box center [778, 307] width 188 height 417
click at [862, 165] on div at bounding box center [778, 307] width 188 height 417
click at [872, 252] on div at bounding box center [778, 309] width 211 height 443
click at [848, 260] on div at bounding box center [778, 307] width 188 height 417
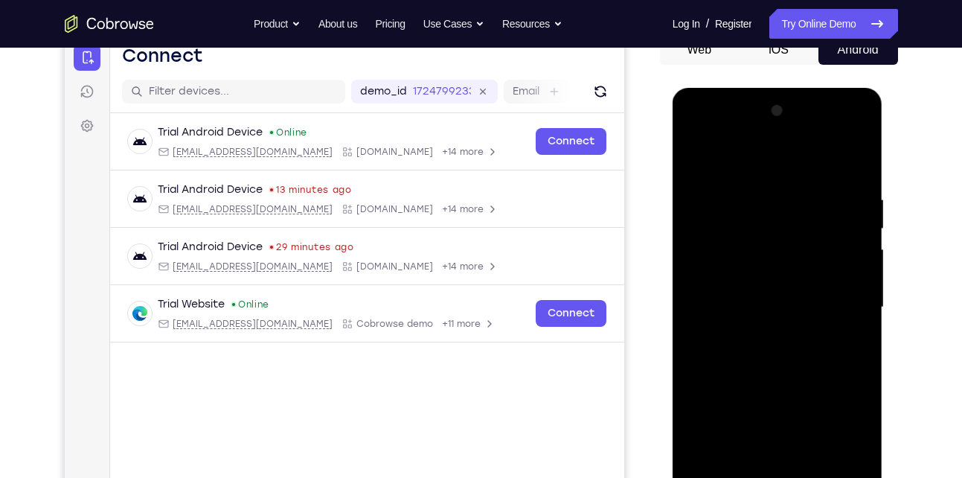
click at [858, 251] on div at bounding box center [778, 307] width 188 height 417
click at [693, 263] on div at bounding box center [778, 307] width 188 height 417
click at [867, 290] on div at bounding box center [778, 307] width 188 height 417
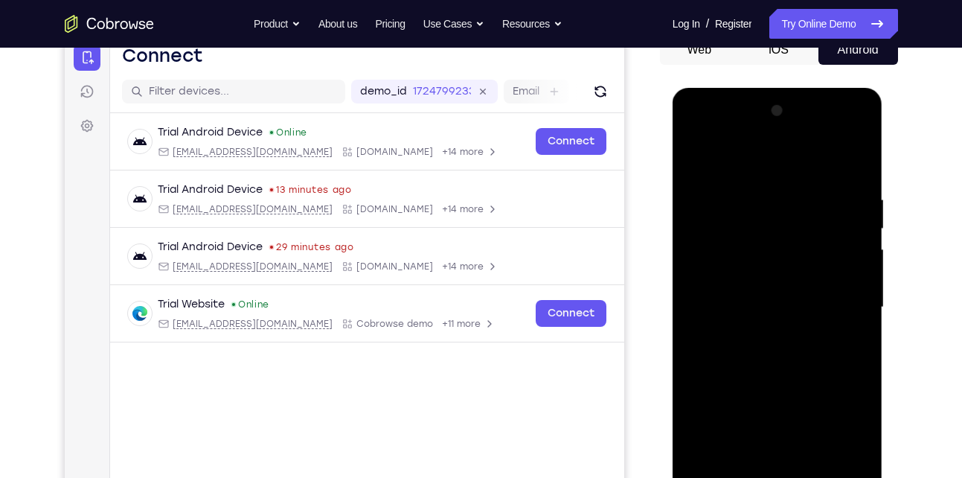
click at [867, 290] on div at bounding box center [778, 307] width 188 height 417
click at [850, 288] on div at bounding box center [778, 307] width 188 height 417
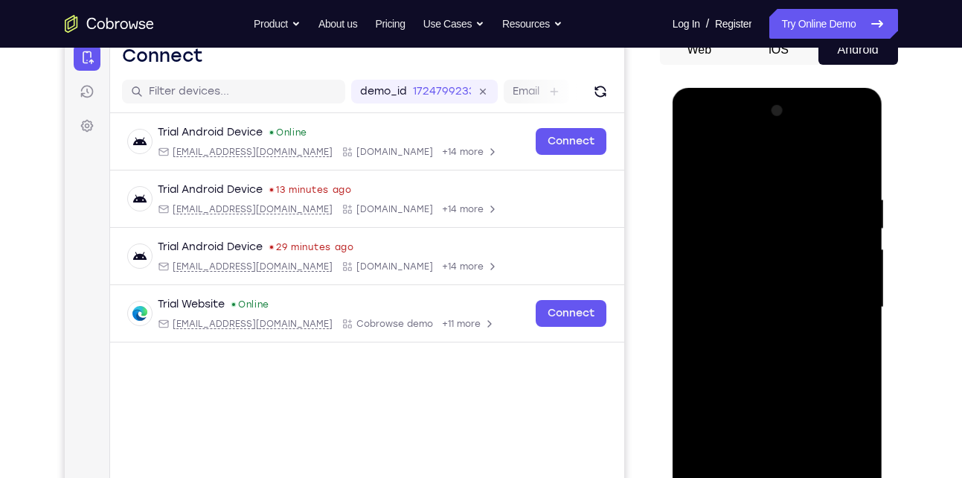
click at [708, 298] on div at bounding box center [778, 307] width 188 height 417
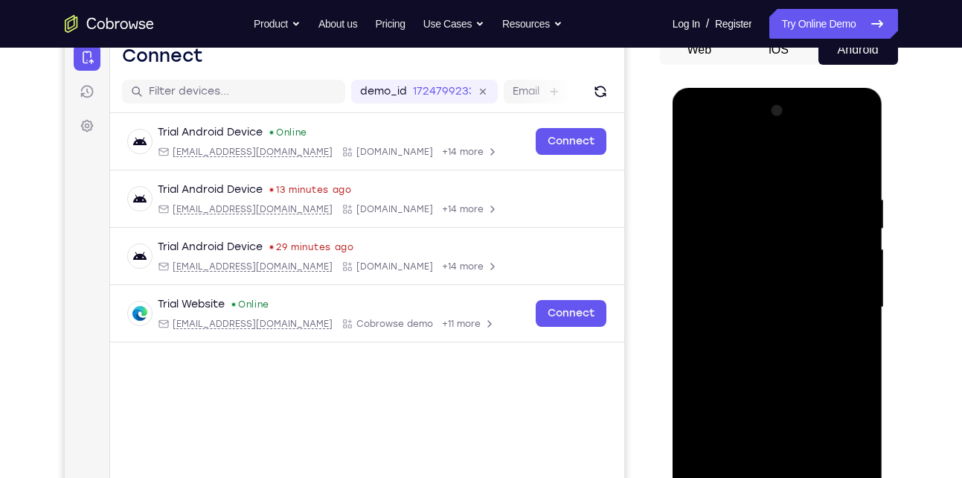
click at [708, 298] on div at bounding box center [778, 307] width 188 height 417
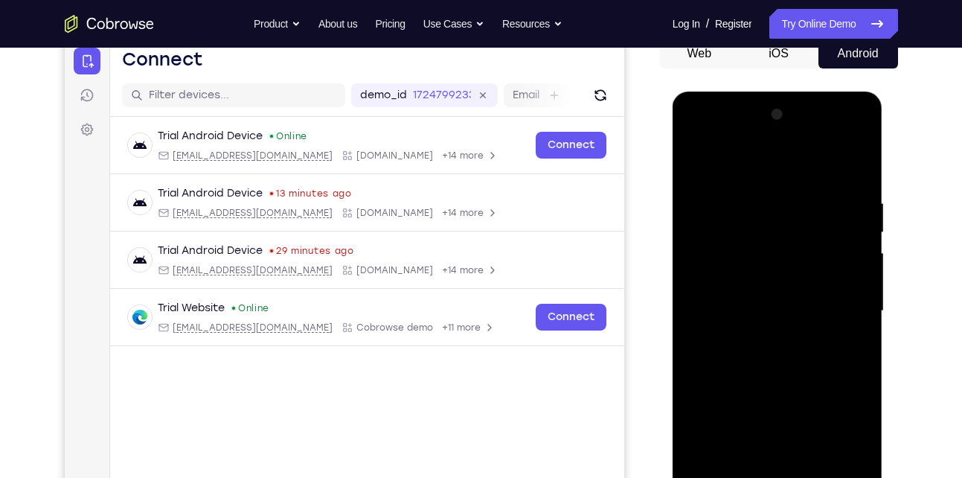
scroll to position [153, 0]
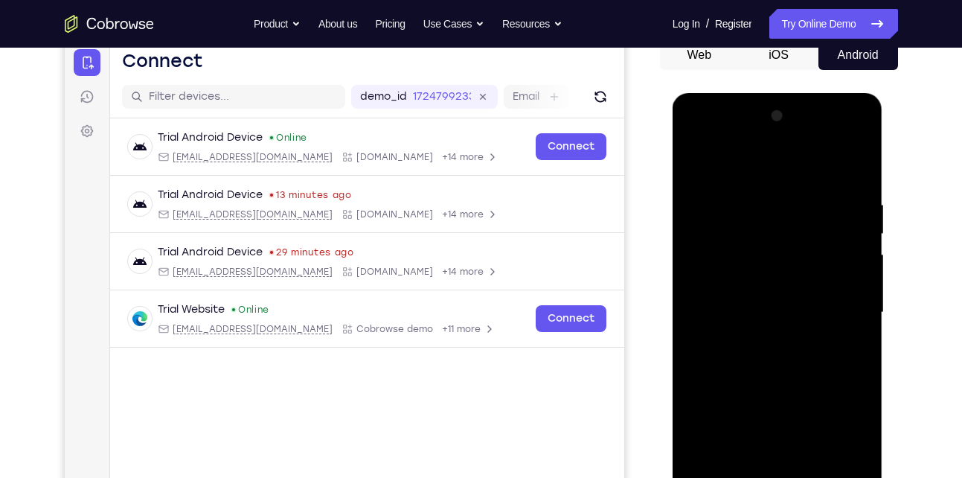
click at [711, 252] on div at bounding box center [778, 312] width 188 height 417
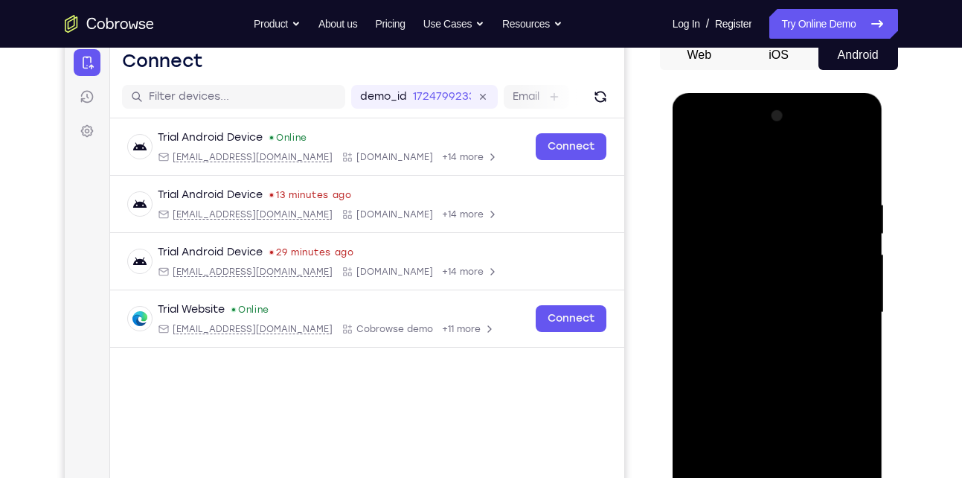
click at [711, 252] on div at bounding box center [778, 312] width 188 height 417
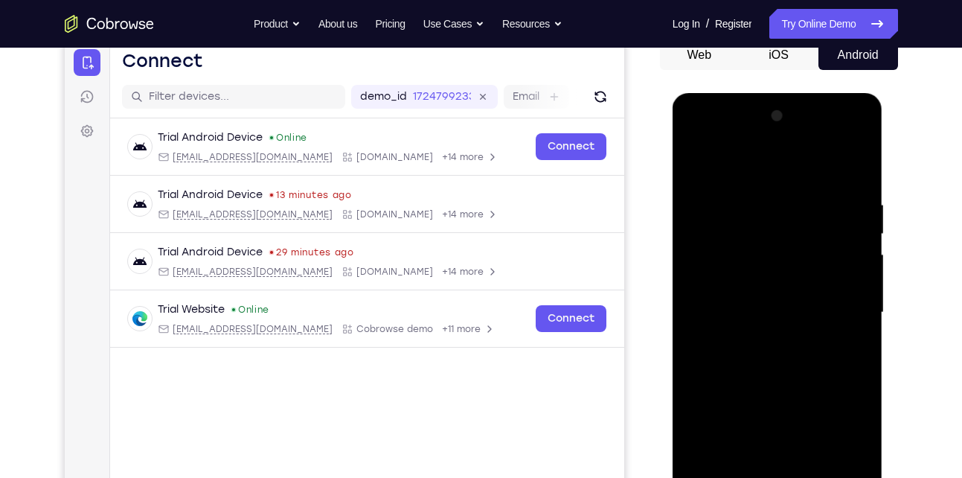
click at [711, 252] on div at bounding box center [778, 312] width 188 height 417
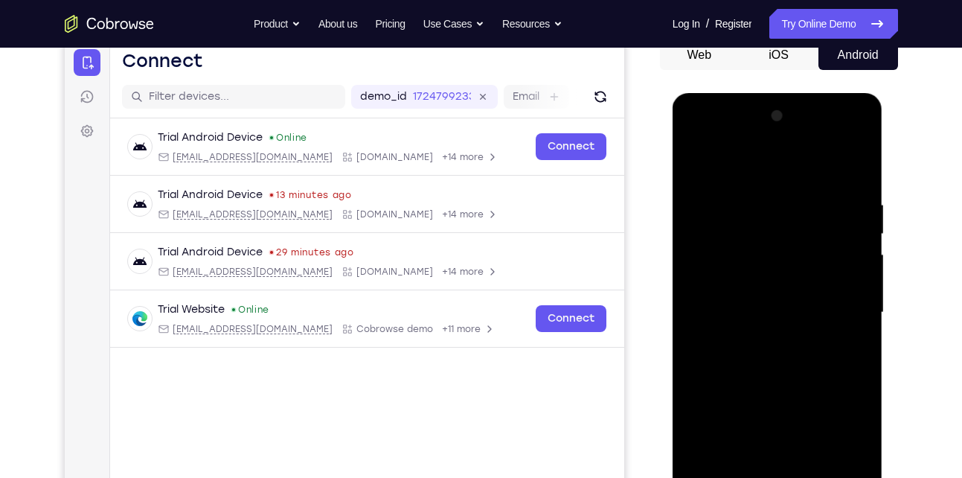
click at [711, 252] on div at bounding box center [778, 312] width 188 height 417
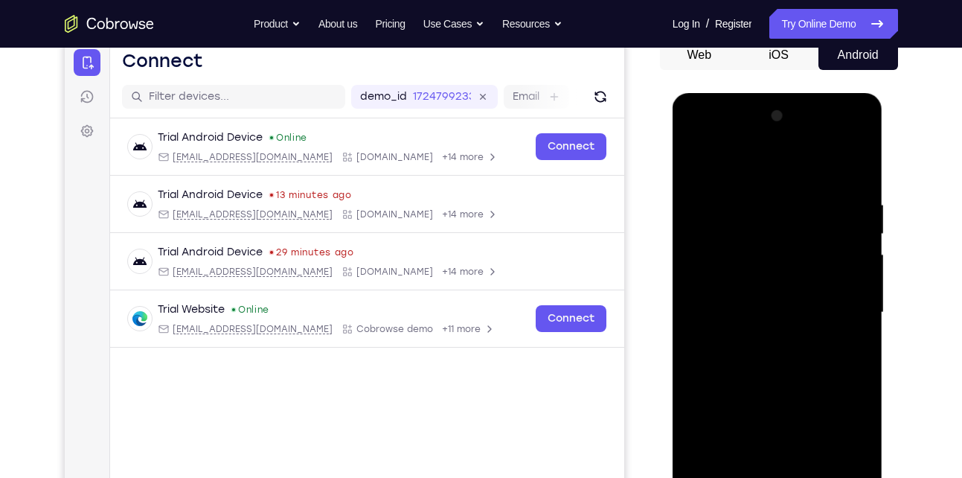
click at [711, 252] on div at bounding box center [778, 312] width 188 height 417
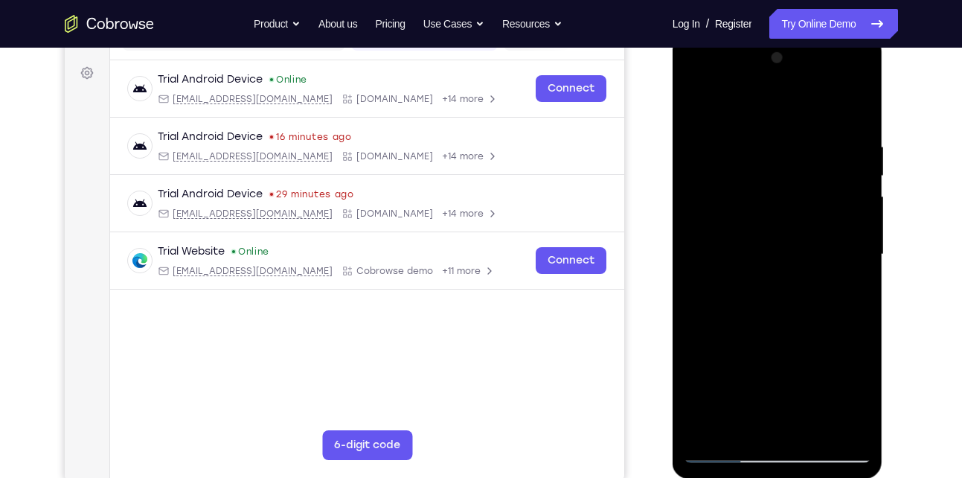
scroll to position [212, 0]
click at [699, 254] on div at bounding box center [778, 253] width 188 height 417
click at [856, 61] on div at bounding box center [778, 253] width 188 height 417
click at [859, 220] on div at bounding box center [778, 253] width 188 height 417
click at [767, 224] on div at bounding box center [778, 253] width 188 height 417
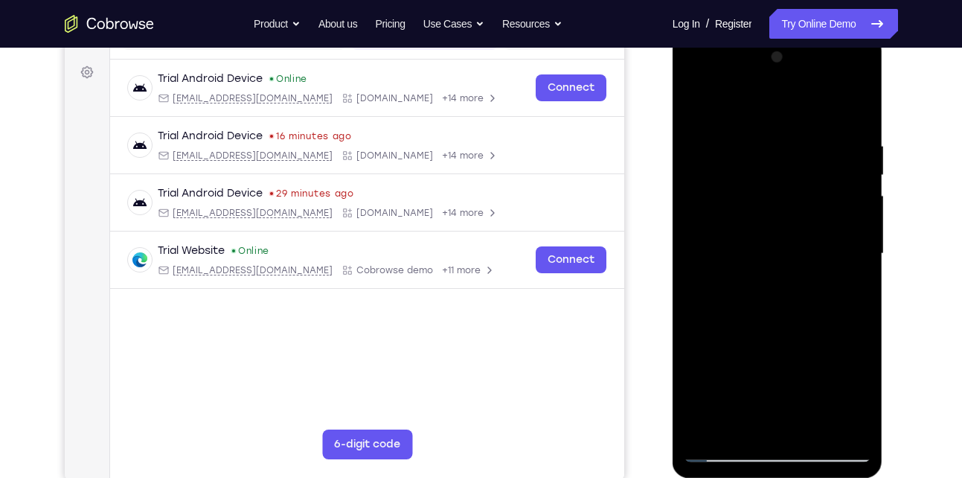
click at [847, 226] on div at bounding box center [778, 253] width 188 height 417
click at [864, 61] on div at bounding box center [778, 253] width 188 height 417
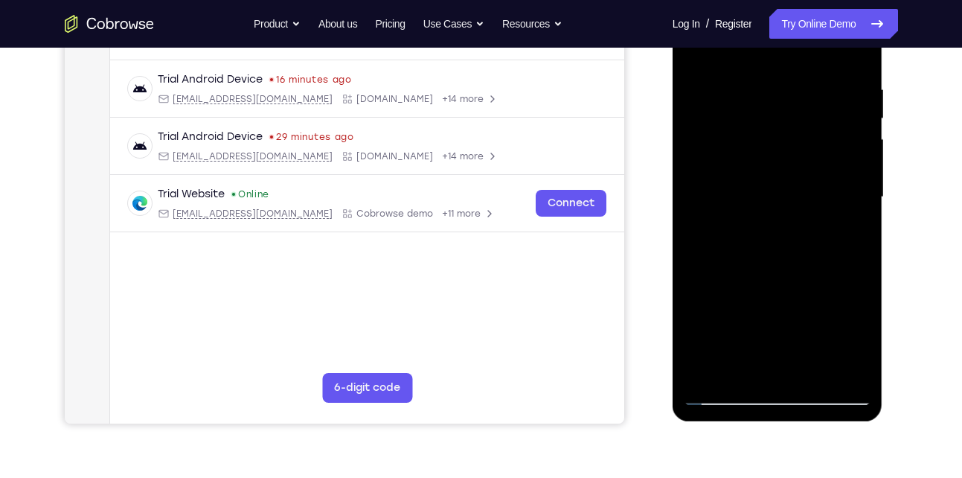
scroll to position [269, 0]
drag, startPoint x: 709, startPoint y: 183, endPoint x: 780, endPoint y: 172, distance: 71.6
click at [780, 172] on div at bounding box center [778, 196] width 188 height 417
drag, startPoint x: 731, startPoint y: 171, endPoint x: 838, endPoint y: 179, distance: 107.4
click at [838, 179] on div at bounding box center [778, 196] width 188 height 417
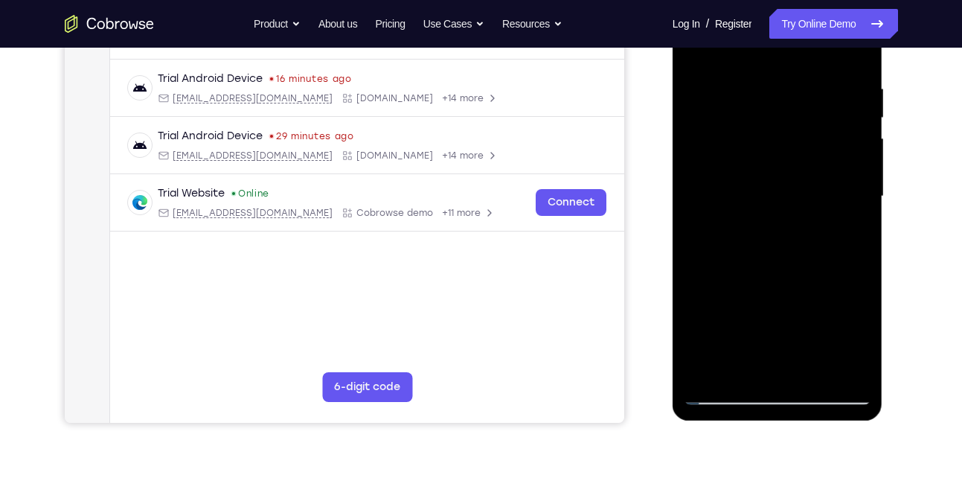
click at [766, 168] on div at bounding box center [778, 196] width 188 height 417
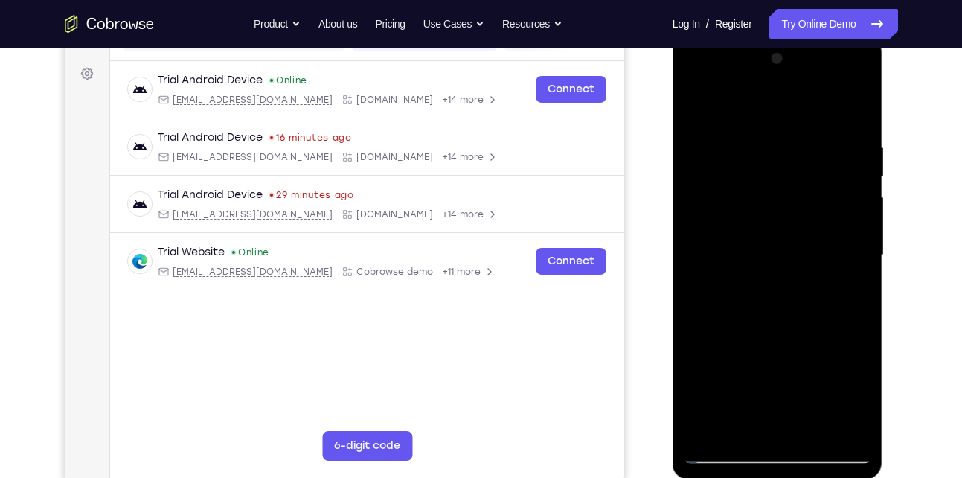
click at [850, 200] on div at bounding box center [778, 255] width 188 height 417
click at [862, 67] on div at bounding box center [778, 255] width 188 height 417
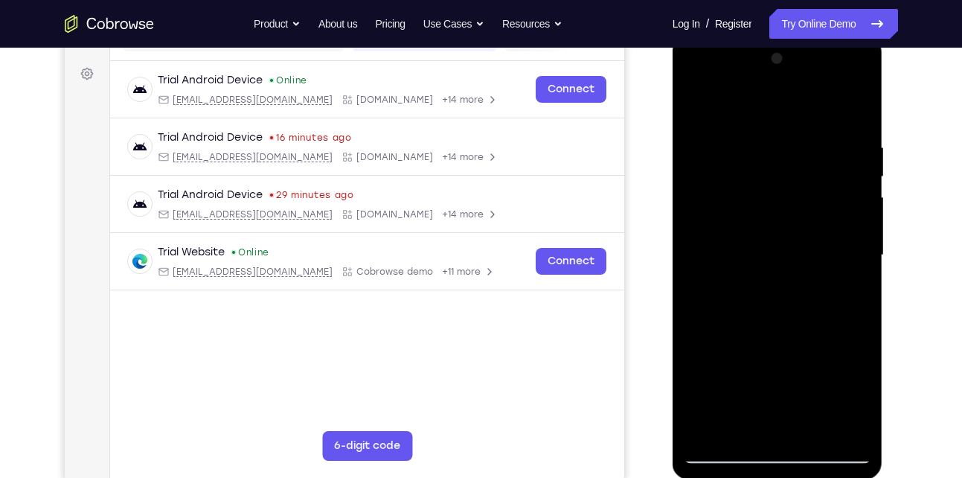
click at [712, 429] on div at bounding box center [778, 255] width 188 height 417
